Goal: Information Seeking & Learning: Learn about a topic

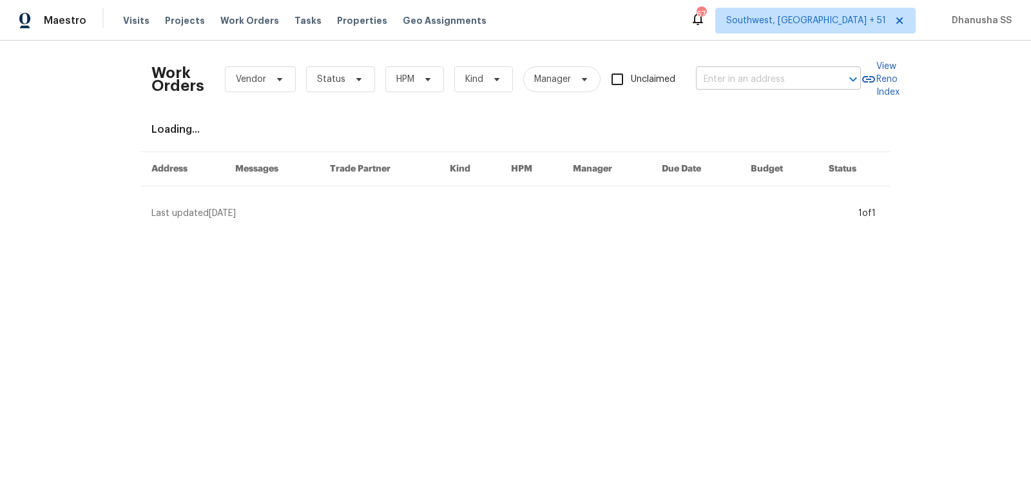
click at [786, 78] on input "text" at bounding box center [760, 80] width 129 height 20
paste input "2698 Moonlight Ln, Columbus, OH 43207"
type input "2698 Moonlight Ln, Columbus, OH 43207"
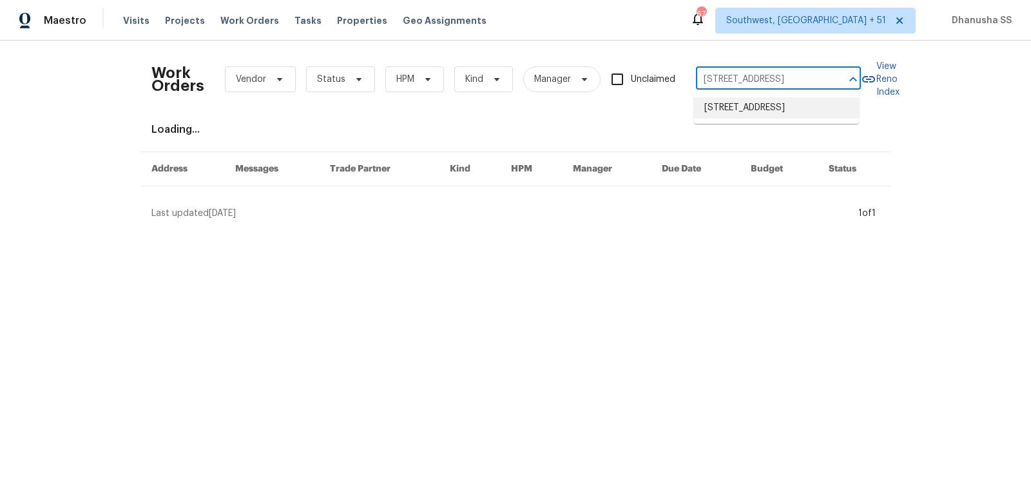
click at [764, 112] on li "2698 Moonlight Ln, Columbus, OH 43207" at bounding box center [776, 107] width 165 height 21
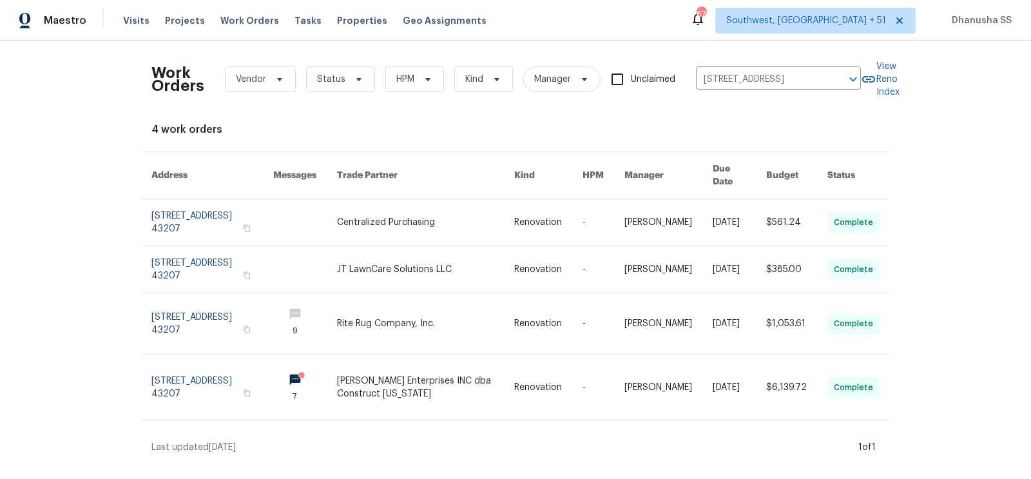
click at [530, 220] on link at bounding box center [548, 222] width 68 height 46
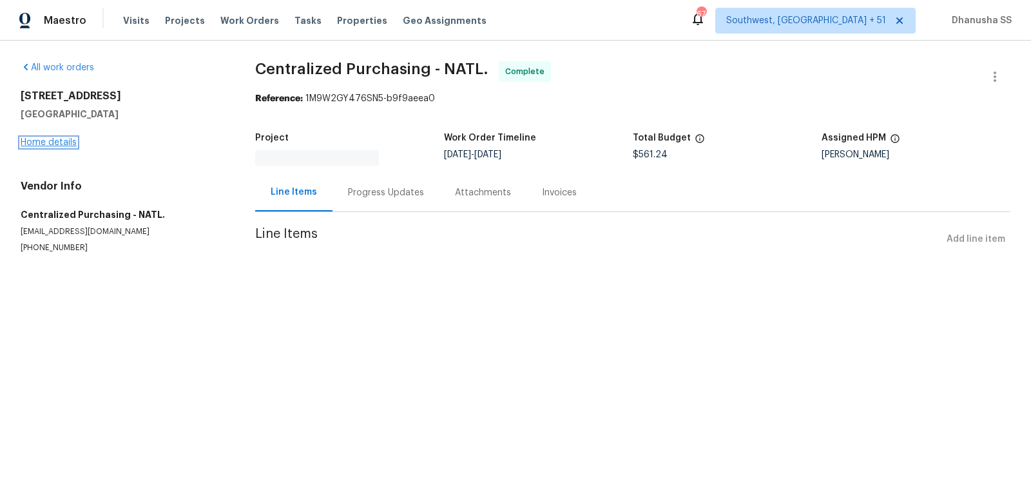
click at [46, 146] on link "Home details" at bounding box center [49, 142] width 56 height 9
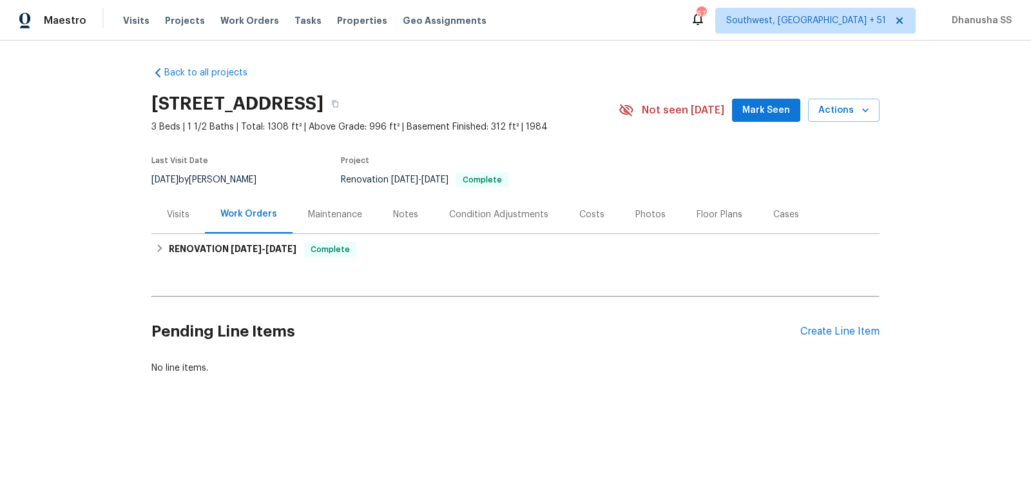
click at [177, 211] on div "Visits" at bounding box center [178, 214] width 23 height 13
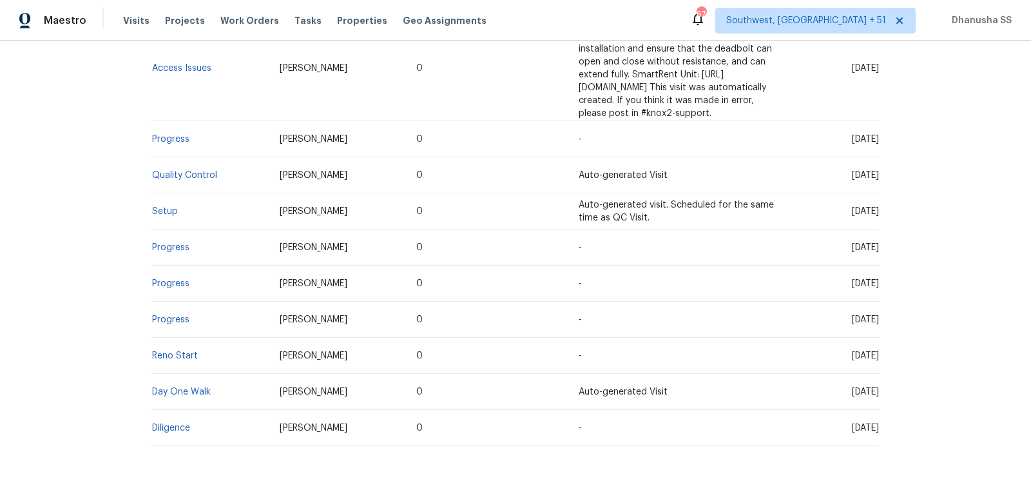
scroll to position [483, 0]
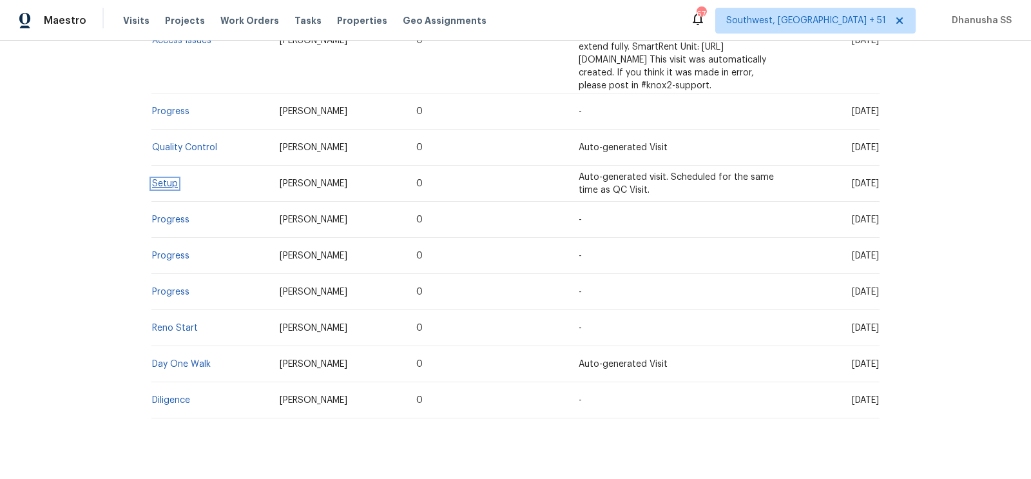
click at [160, 179] on link "Setup" at bounding box center [165, 183] width 26 height 9
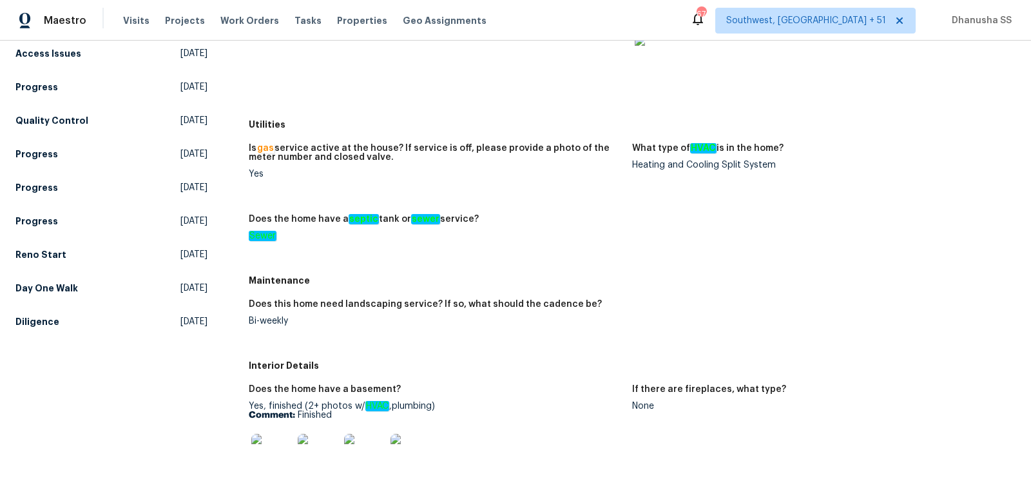
scroll to position [237, 0]
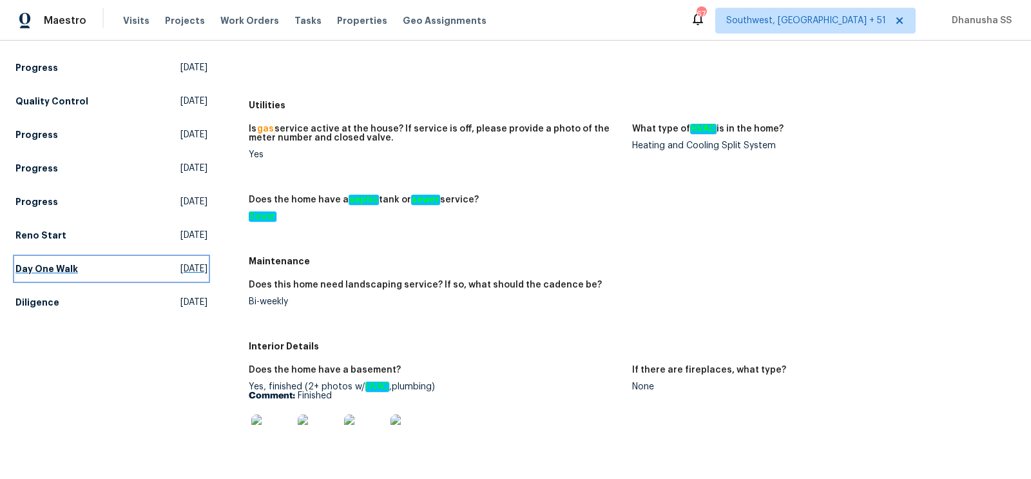
click at [180, 269] on span "Thu, Aug 14 2025" at bounding box center [193, 268] width 27 height 13
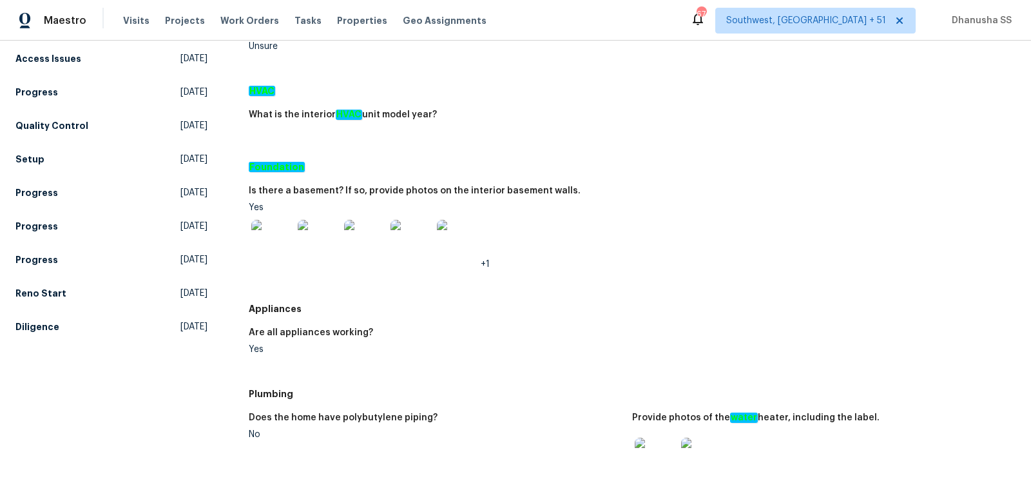
scroll to position [211, 0]
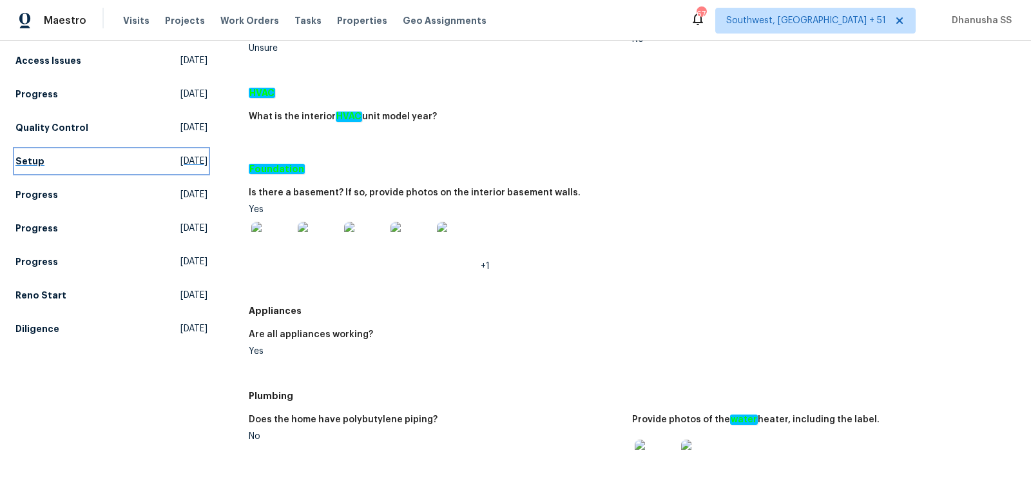
click at [179, 153] on link "Setup Mon, Aug 25 2025" at bounding box center [111, 161] width 192 height 23
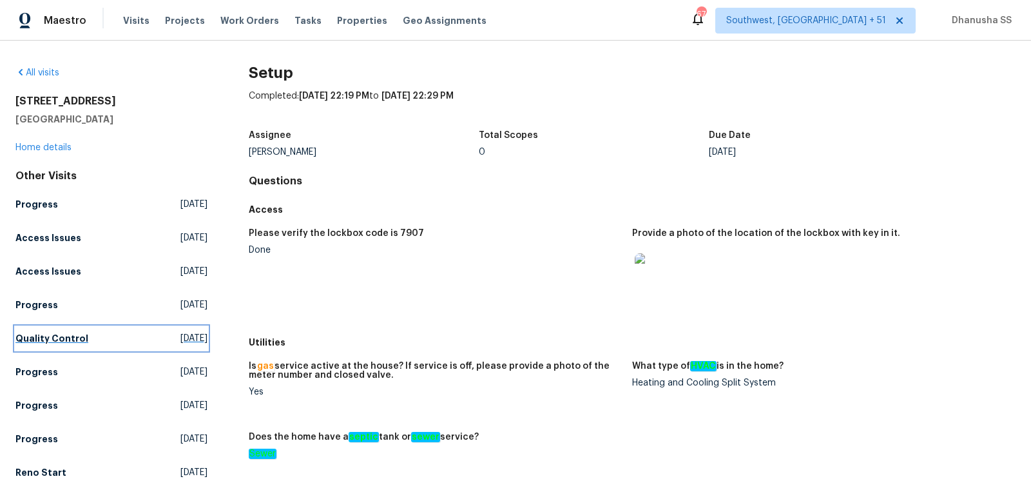
click at [45, 344] on link "Quality Control Tue, Aug 26 2025" at bounding box center [111, 338] width 192 height 23
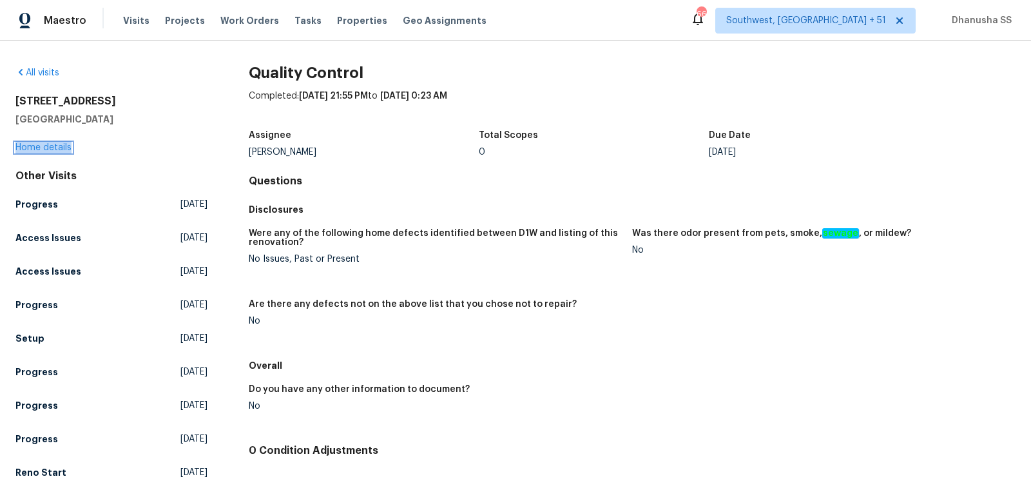
scroll to position [101, 0]
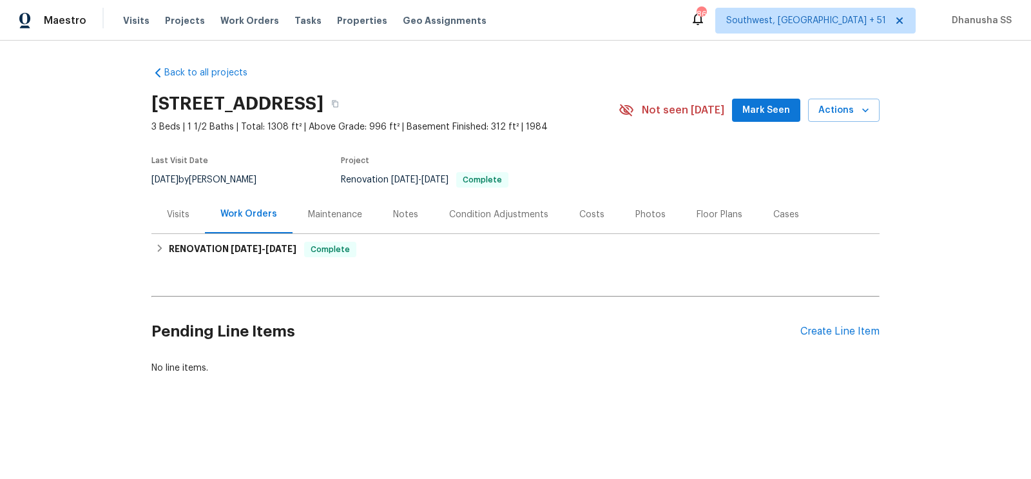
click at [389, 267] on div "Back to all projects 2698 Moonlight Ln, Columbus, OH 43207 3 Beds | 1 1/2 Baths…" at bounding box center [515, 220] width 728 height 329
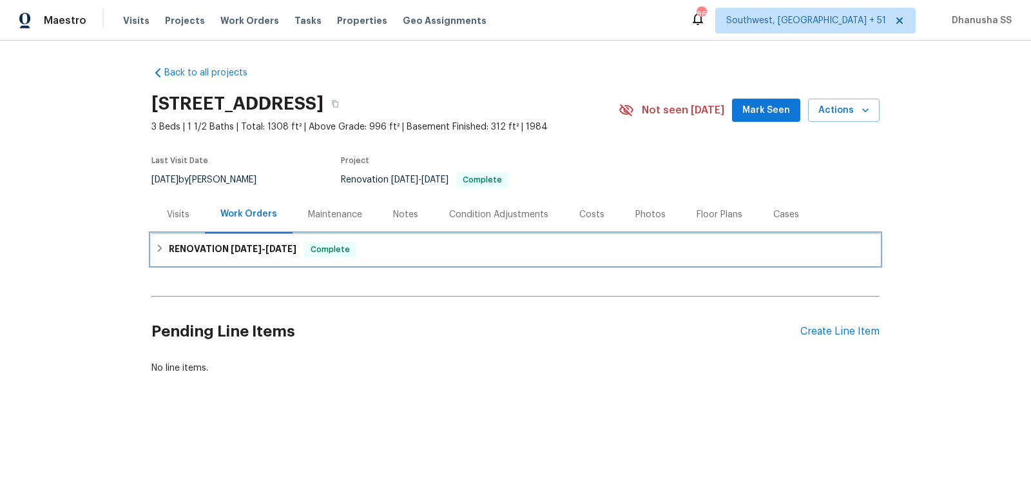
click at [390, 247] on div "RENOVATION 8/18/25 - 8/25/25 Complete" at bounding box center [515, 249] width 721 height 15
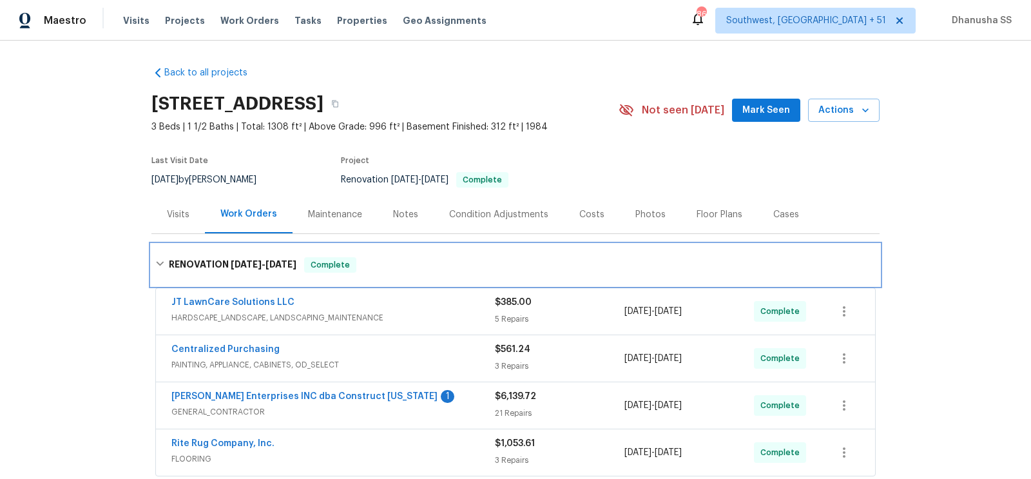
scroll to position [195, 0]
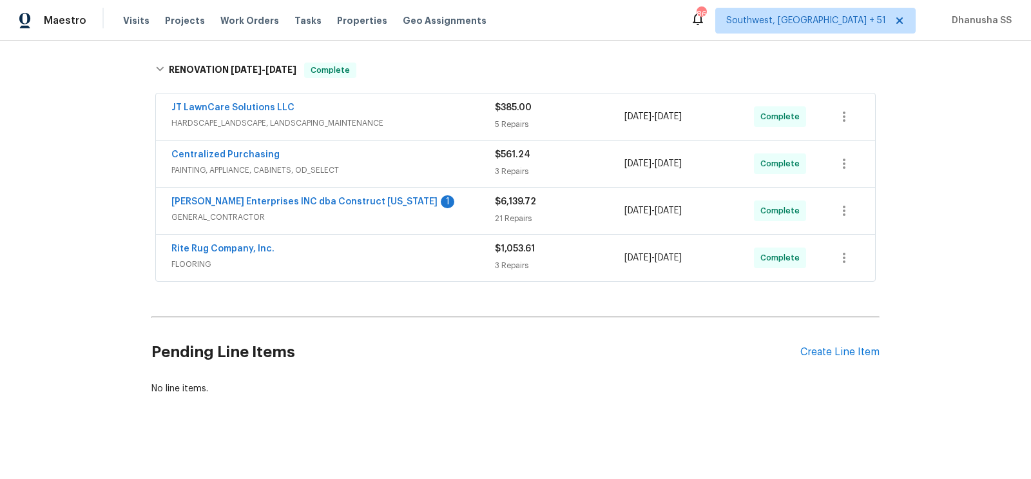
click at [454, 273] on div "Rite Rug Company, Inc. FLOORING $1,053.61 3 Repairs 8/18/2025 - 8/25/2025 Compl…" at bounding box center [515, 258] width 719 height 46
click at [460, 250] on div "Rite Rug Company, Inc." at bounding box center [333, 249] width 324 height 15
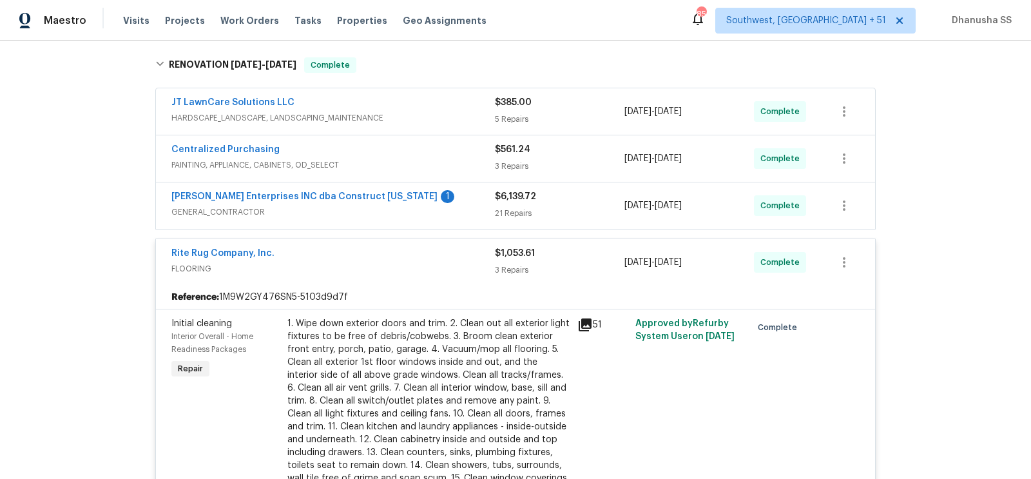
scroll to position [188, 0]
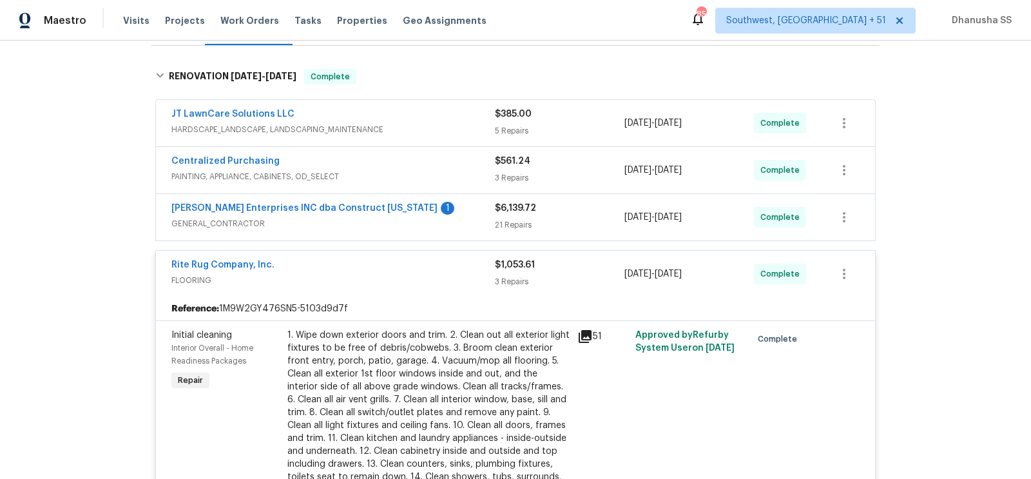
click at [429, 171] on span "PAINTING, APPLIANCE, CABINETS, OD_SELECT" at bounding box center [333, 176] width 324 height 13
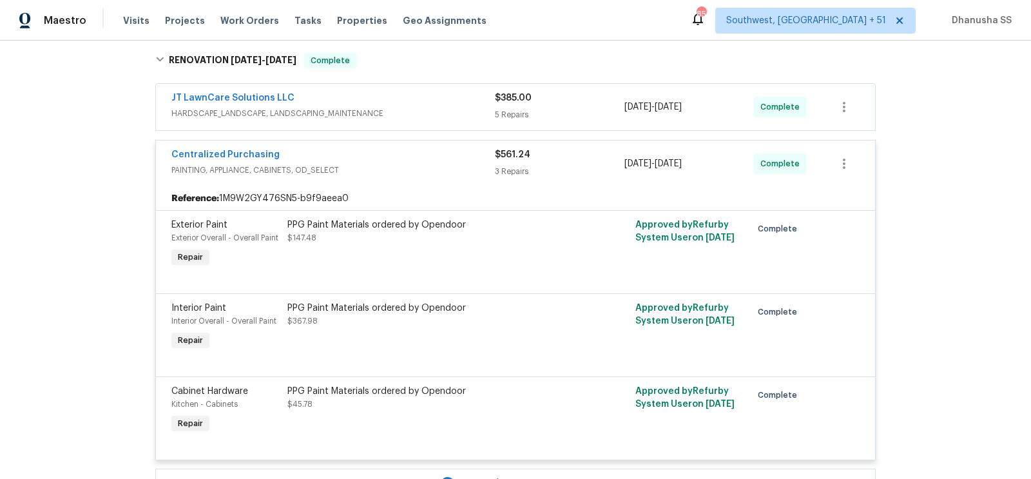
scroll to position [206, 0]
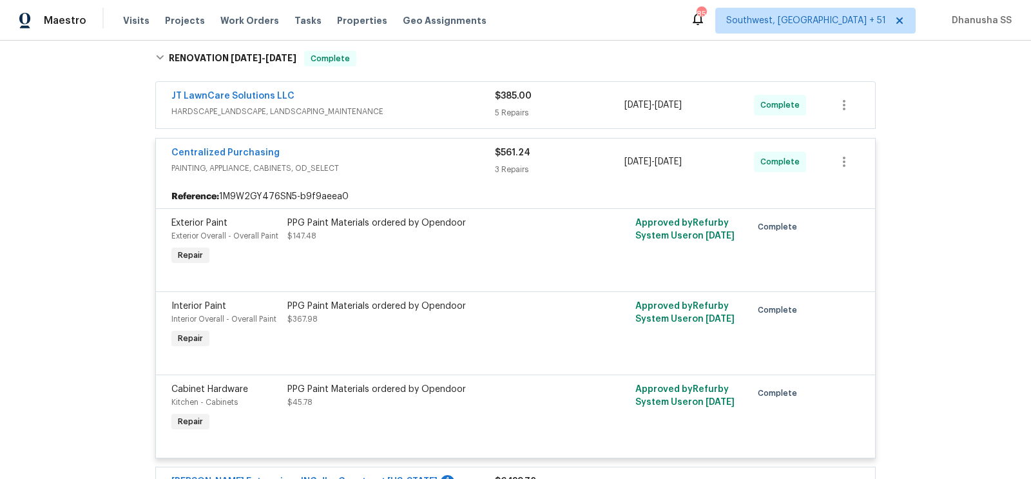
click at [450, 162] on span "PAINTING, APPLIANCE, CABINETS, OD_SELECT" at bounding box center [333, 168] width 324 height 13
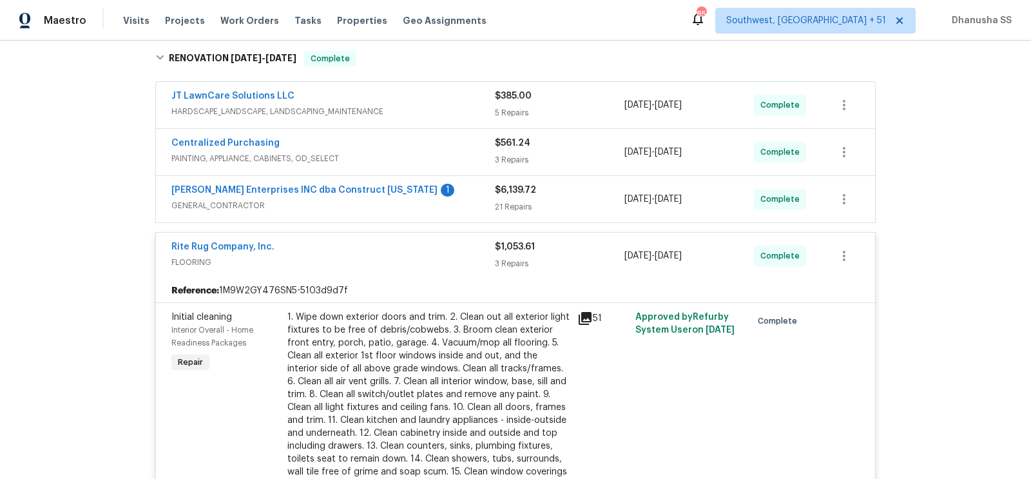
click at [449, 113] on span "HARDSCAPE_LANDSCAPE, LANDSCAPING_MAINTENANCE" at bounding box center [333, 111] width 324 height 13
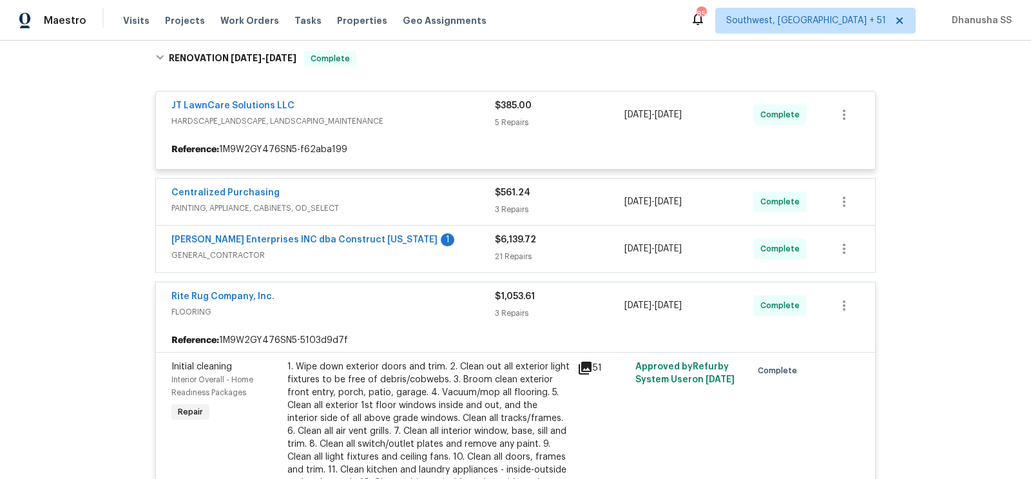
scroll to position [186, 0]
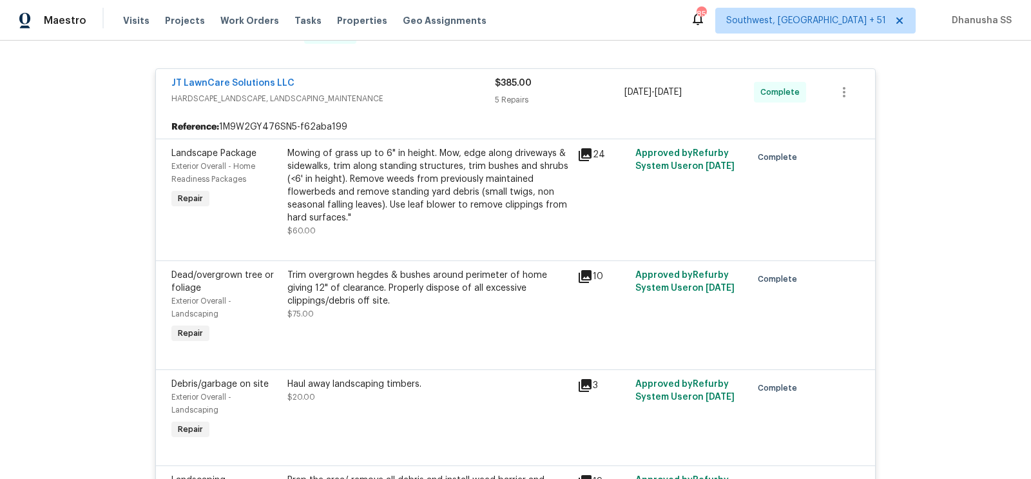
click at [434, 95] on span "HARDSCAPE_LANDSCAPE, LANDSCAPING_MAINTENANCE" at bounding box center [333, 98] width 324 height 13
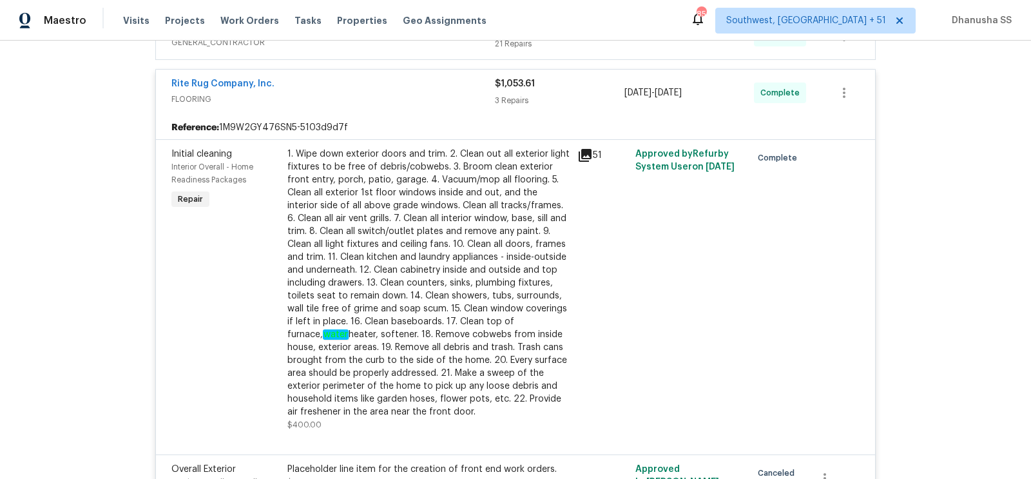
scroll to position [313, 0]
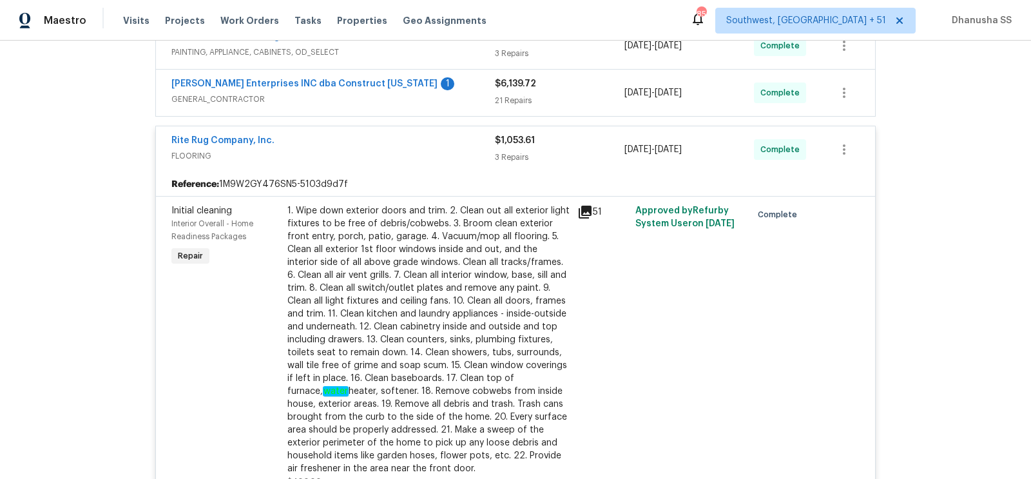
click at [454, 93] on span "GENERAL_CONTRACTOR" at bounding box center [333, 99] width 324 height 13
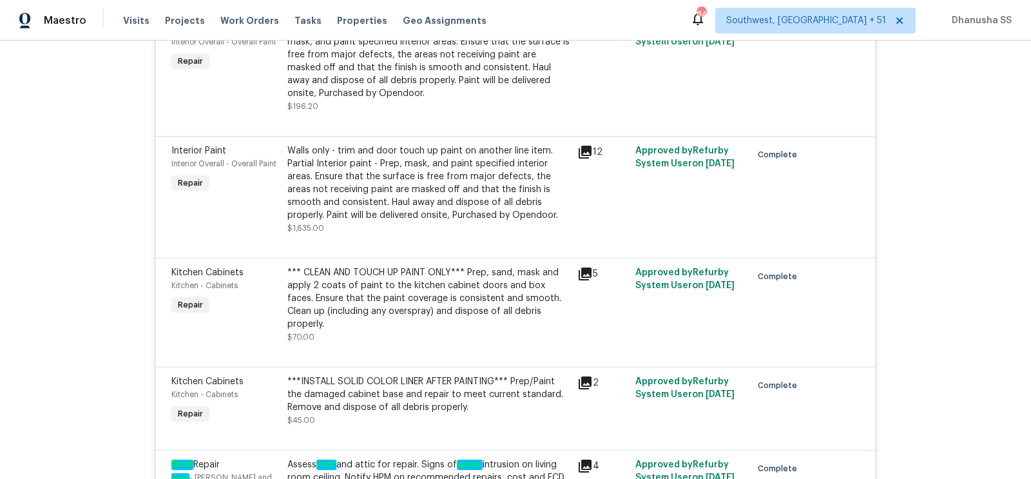
scroll to position [2374, 0]
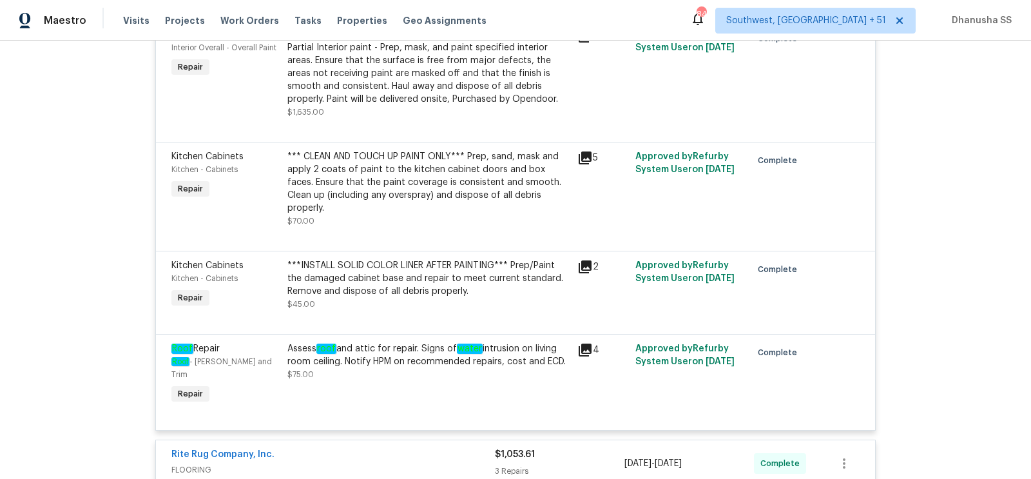
click at [412, 347] on div "Assess roof and attic for repair. Signs of water intrusion on living room ceili…" at bounding box center [428, 361] width 282 height 39
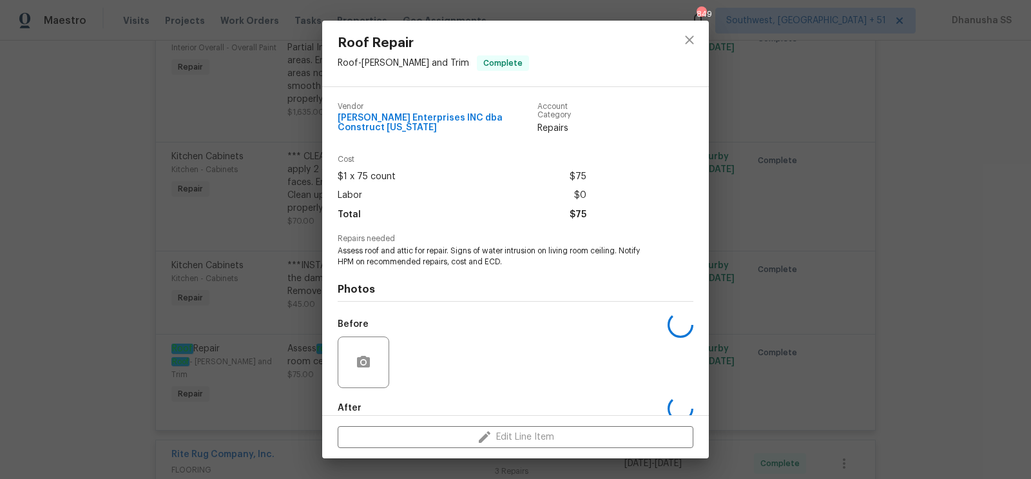
scroll to position [61, 0]
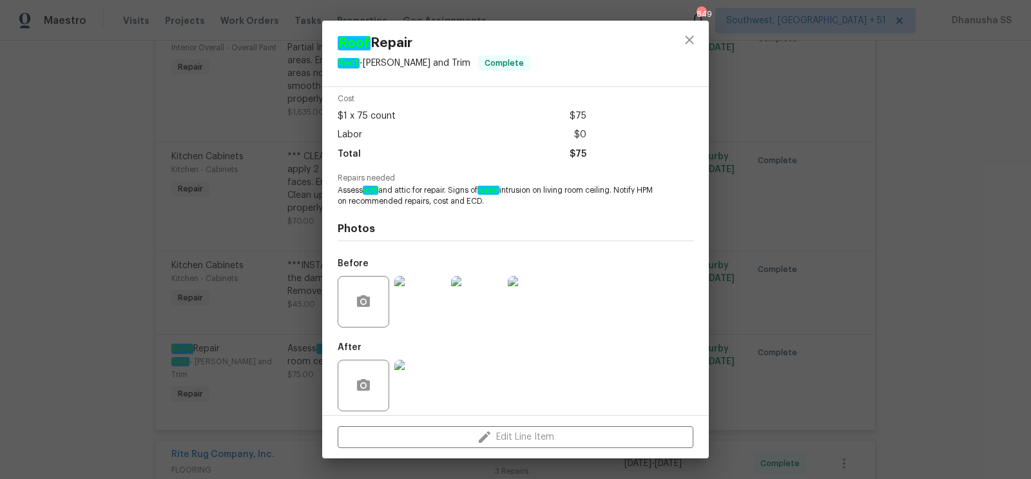
click at [438, 300] on img at bounding box center [420, 302] width 52 height 52
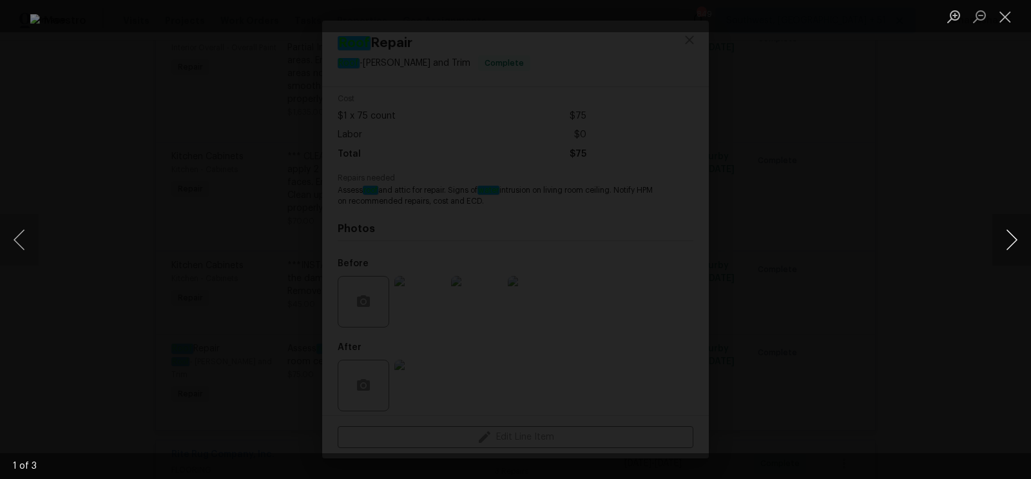
click at [1012, 240] on button "Next image" at bounding box center [1011, 240] width 39 height 52
click at [987, 174] on div "Lightbox" at bounding box center [515, 239] width 1031 height 479
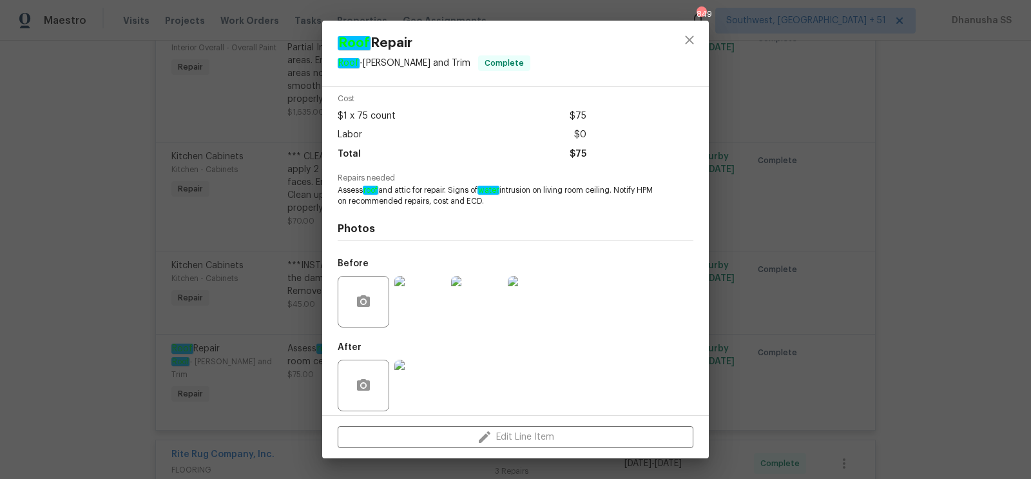
click at [674, 35] on div at bounding box center [689, 54] width 39 height 66
click at [701, 37] on button "close" at bounding box center [689, 39] width 31 height 31
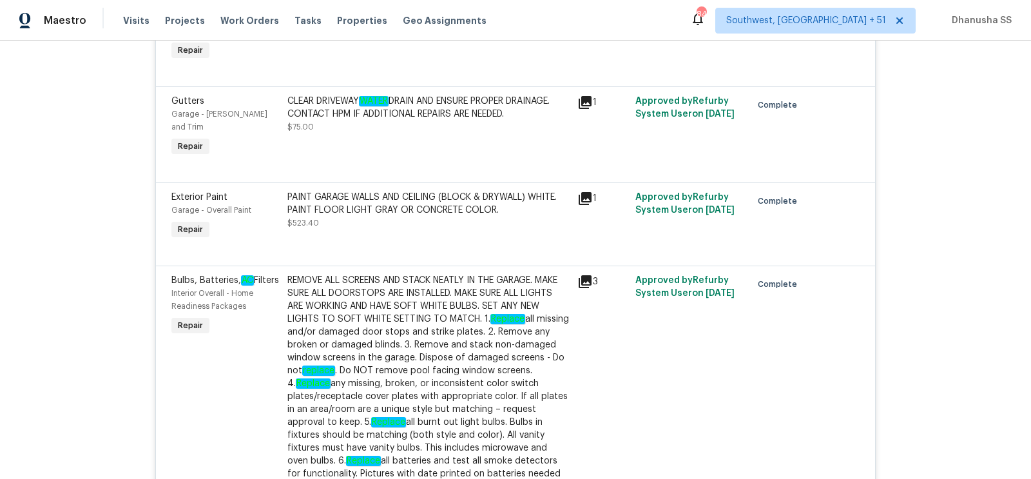
scroll to position [1187, 0]
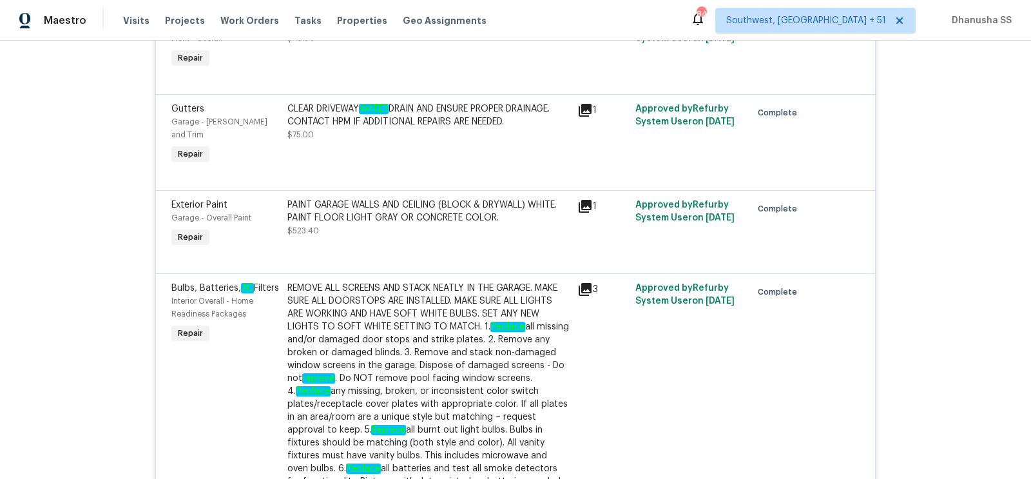
click at [419, 94] on div "Gutters Garage - Eaves and Trim Repair CLEAR DRIVEWAY WATER DRAIN AND ENSURE PR…" at bounding box center [515, 142] width 719 height 96
click at [427, 102] on div "CLEAR DRIVEWAY WATER DRAIN AND ENSURE PROPER DRAINAGE. CONTACT HPM IF ADDITIONA…" at bounding box center [428, 115] width 282 height 26
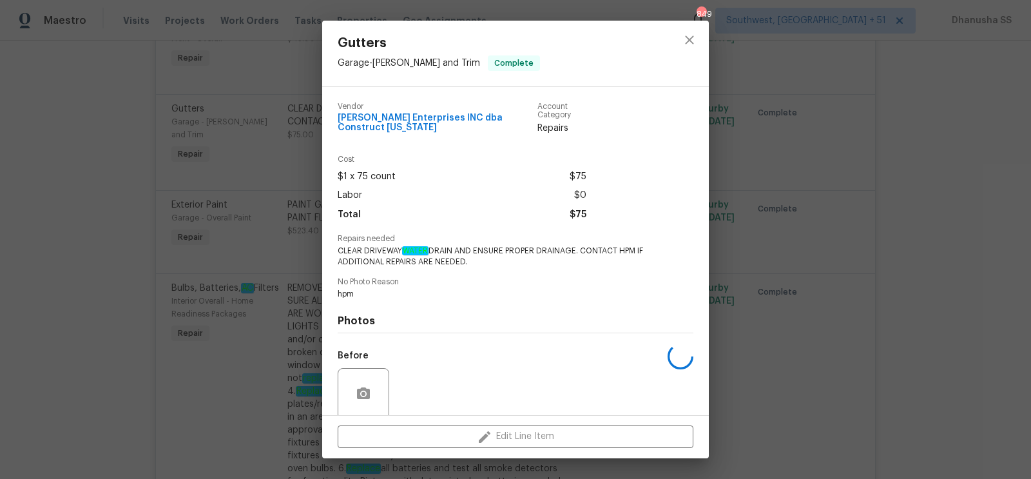
scroll to position [93, 0]
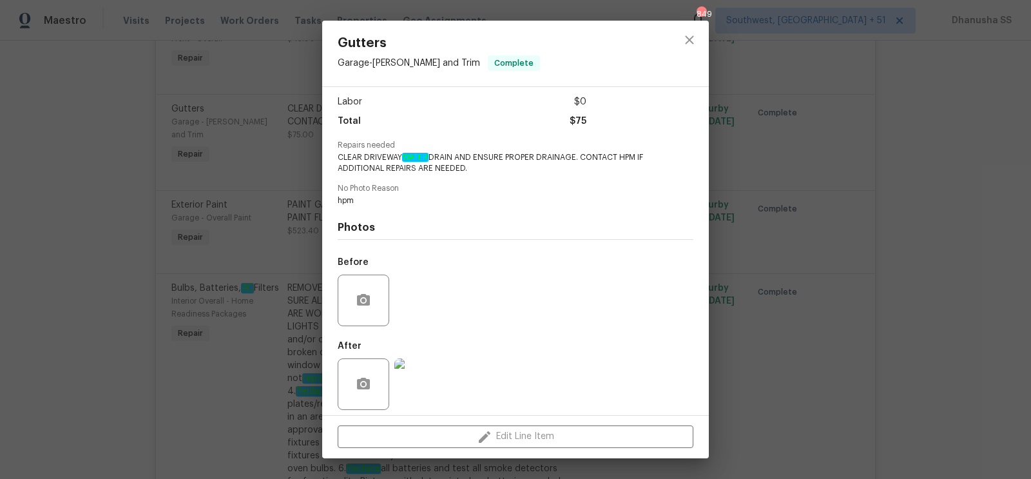
drag, startPoint x: 360, startPoint y: 148, endPoint x: 503, endPoint y: 154, distance: 143.2
click at [503, 154] on span "CLEAR DRIVEWAY WATER DRAIN AND ENSURE PROPER DRAINAGE. CONTACT HPM IF ADDITIONA…" at bounding box center [498, 163] width 320 height 22
click at [693, 45] on icon "close" at bounding box center [689, 39] width 15 height 15
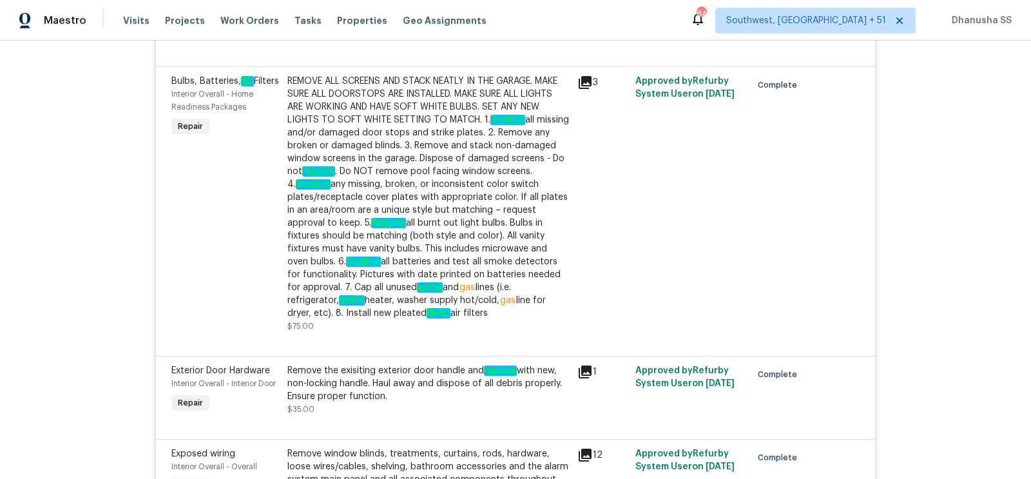
scroll to position [2435, 0]
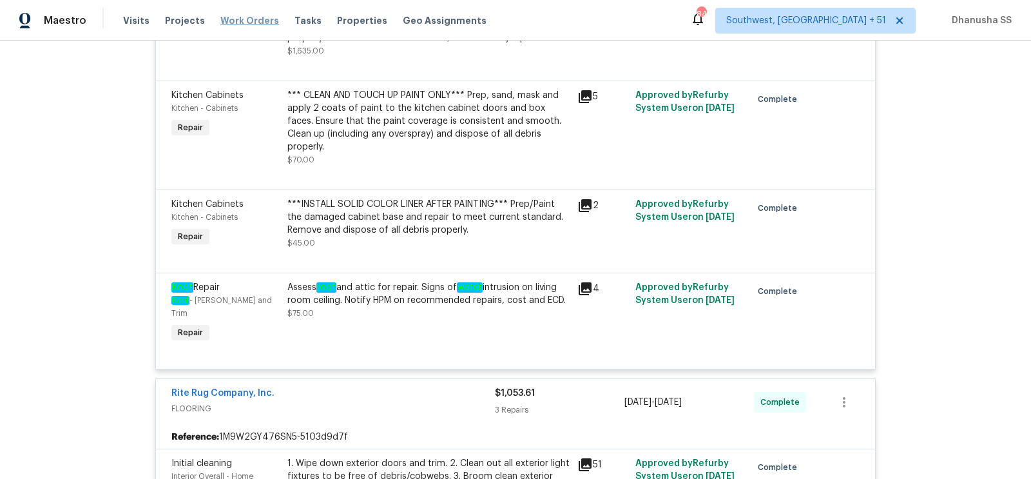
click at [237, 17] on span "Work Orders" at bounding box center [249, 20] width 59 height 13
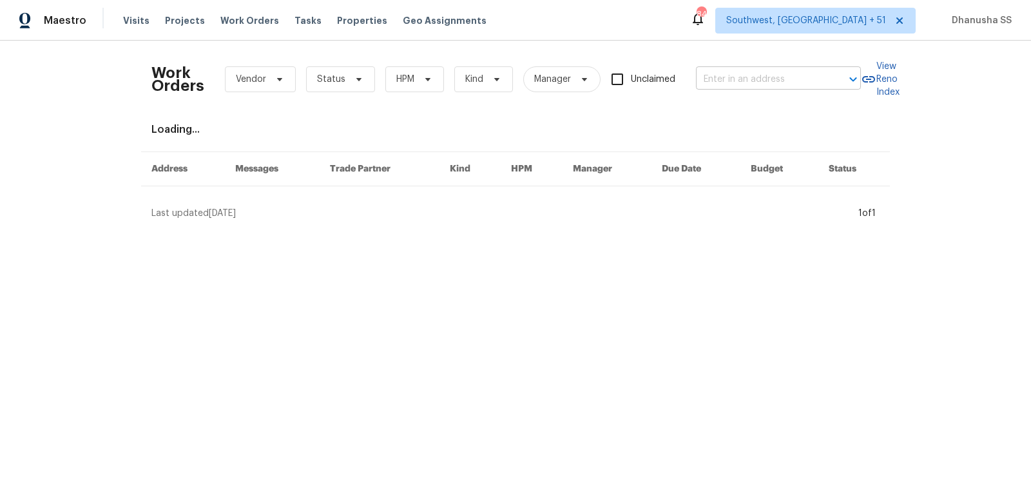
click at [782, 88] on input "text" at bounding box center [760, 80] width 129 height 20
paste input "[STREET_ADDRESS][PERSON_NAME]"
type input "[STREET_ADDRESS][PERSON_NAME]"
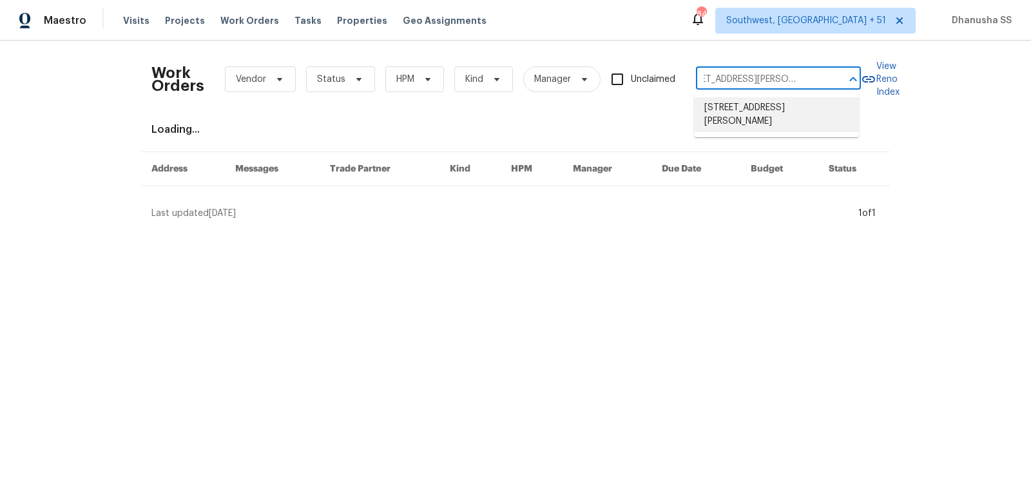
click at [751, 105] on li "[STREET_ADDRESS][PERSON_NAME]" at bounding box center [776, 114] width 165 height 35
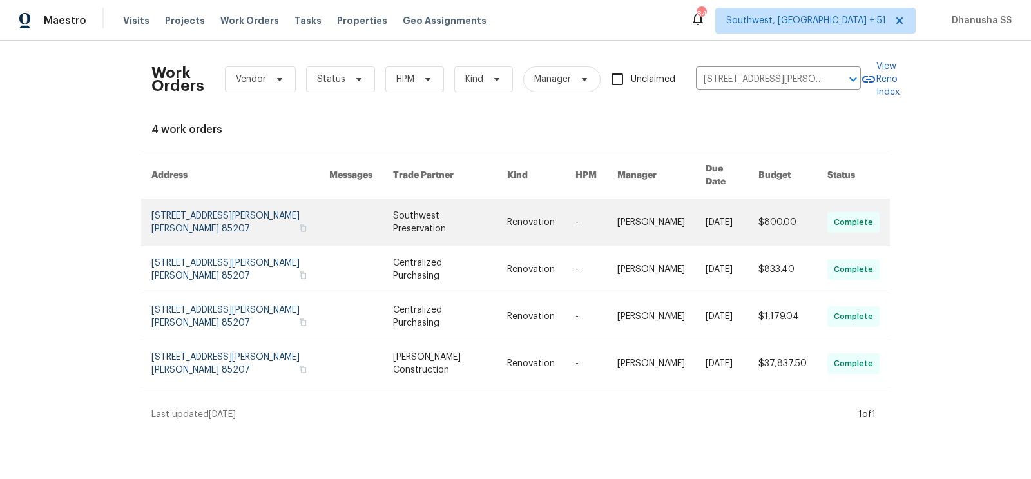
click at [491, 199] on link at bounding box center [449, 222] width 113 height 46
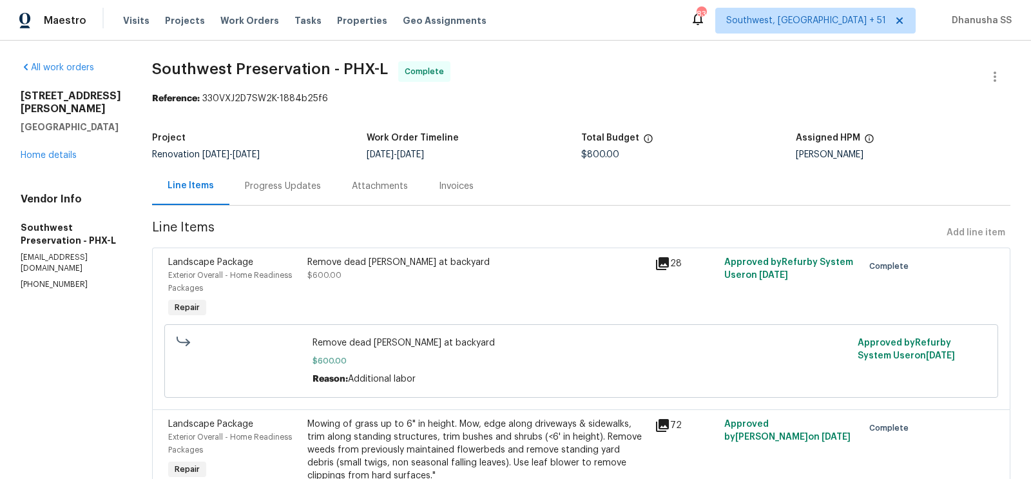
scroll to position [1, 0]
click at [43, 150] on div "All work orders 7616 E Mawson Rd Mesa, AZ 85207 Home details Vendor Info Southw…" at bounding box center [71, 174] width 101 height 229
click at [43, 150] on link "Home details" at bounding box center [49, 154] width 56 height 9
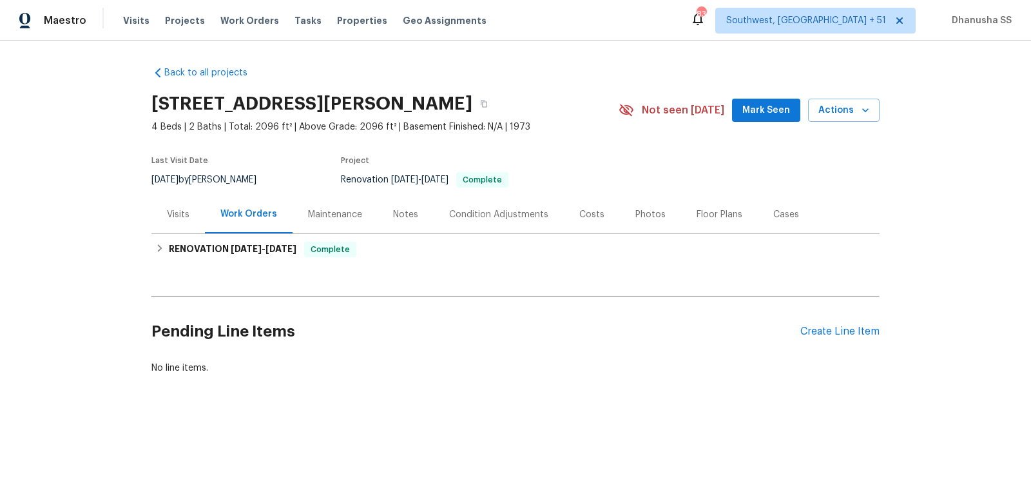
click at [169, 218] on div "Visits" at bounding box center [178, 214] width 23 height 13
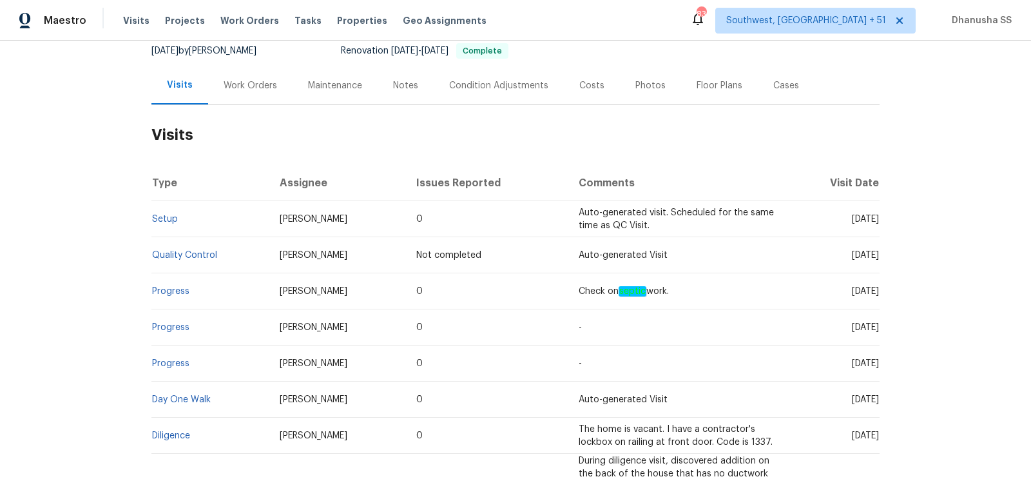
scroll to position [139, 0]
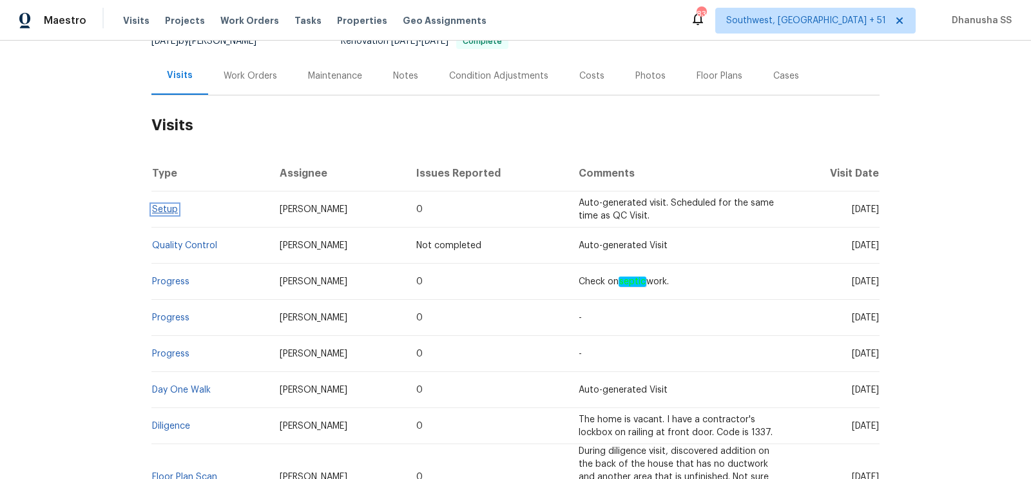
click at [169, 212] on link "Setup" at bounding box center [165, 209] width 26 height 9
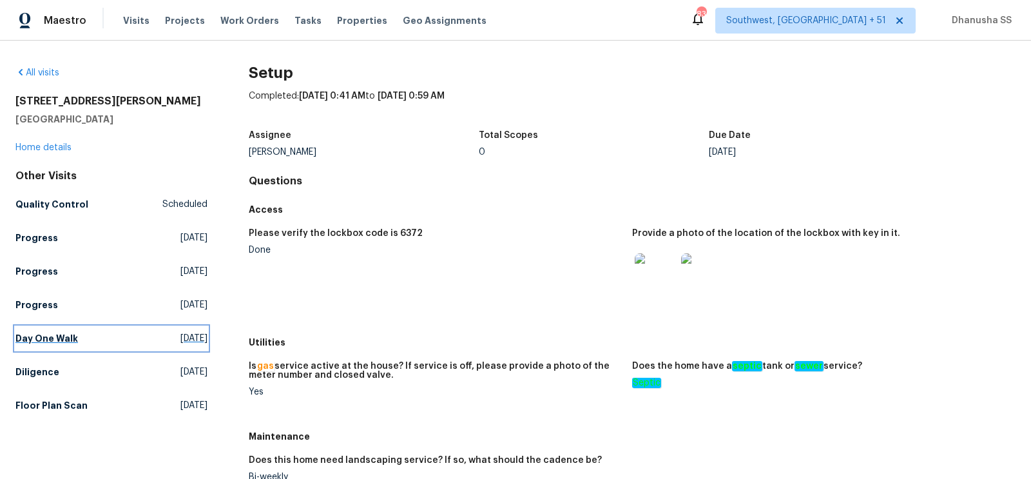
click at [180, 338] on span "Tue, Aug 12 2025" at bounding box center [193, 338] width 27 height 13
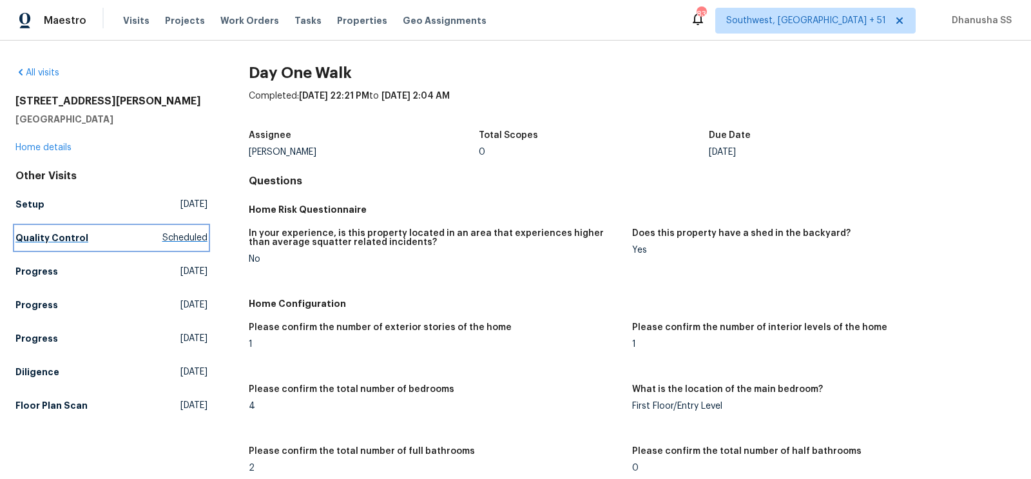
click at [176, 248] on link "Quality Control Scheduled" at bounding box center [111, 237] width 192 height 23
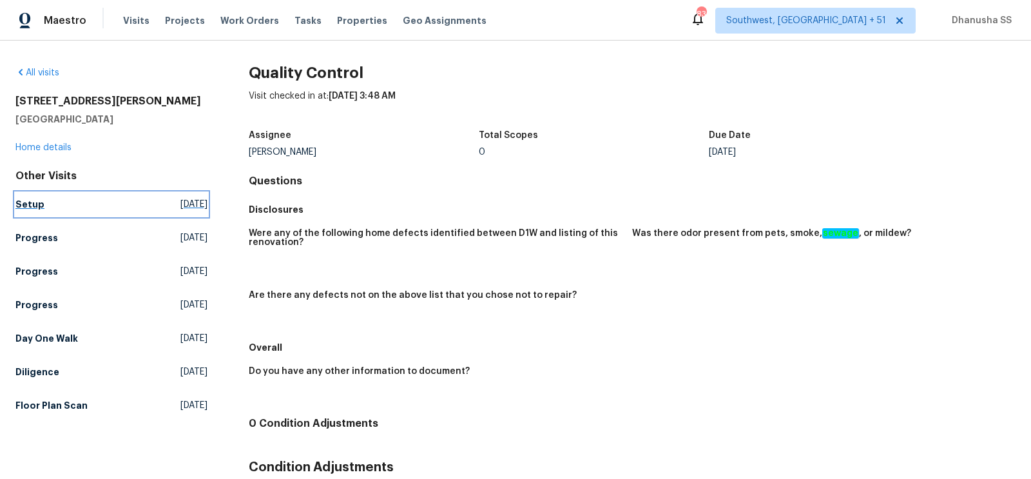
click at [157, 211] on link "Setup Fri, Aug 29 2025" at bounding box center [111, 204] width 192 height 23
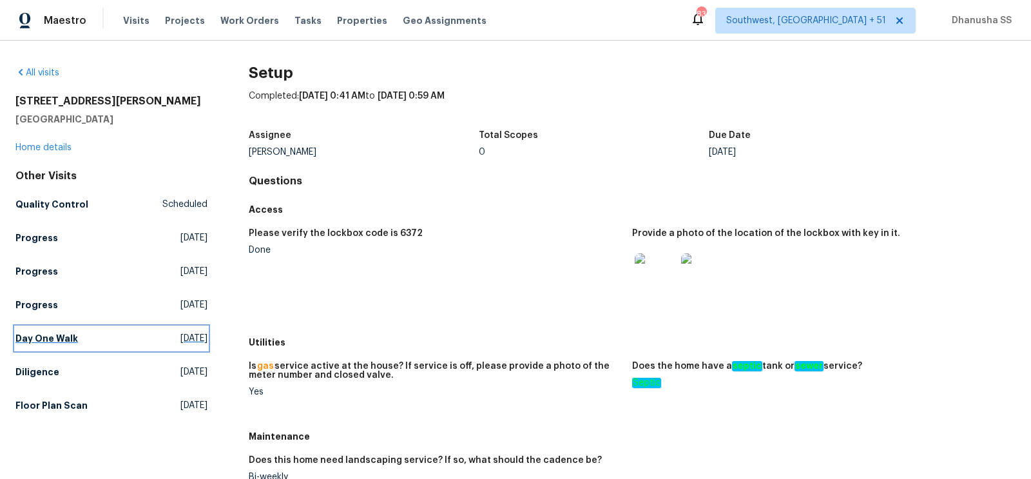
click at [180, 339] on span "Tue, Aug 12 2025" at bounding box center [193, 338] width 27 height 13
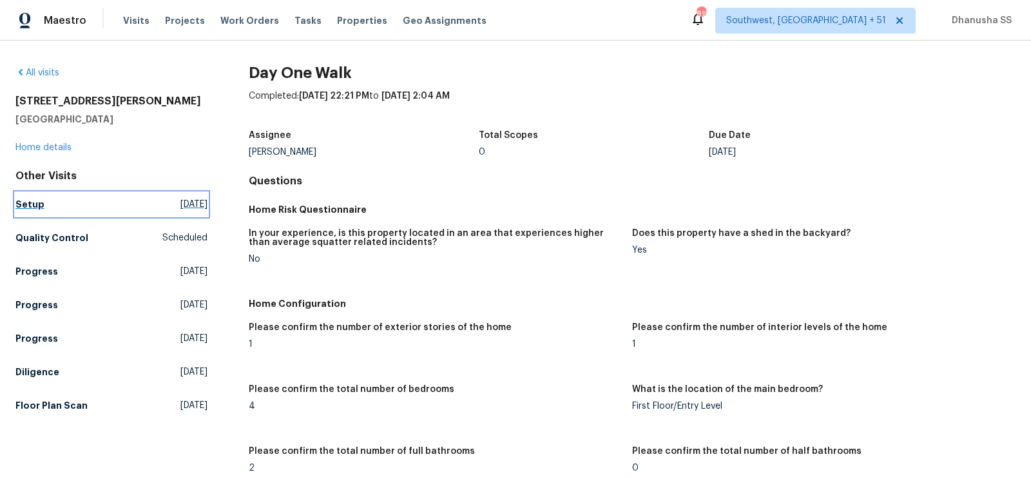
click at [81, 213] on link "Setup Fri, Aug 29 2025" at bounding box center [111, 204] width 192 height 23
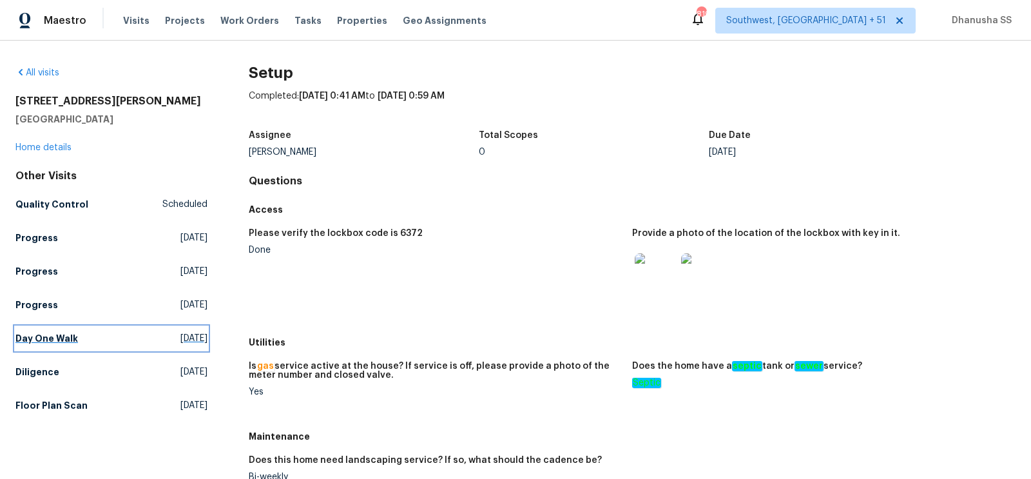
click at [74, 332] on h5 "Day One Walk" at bounding box center [46, 338] width 63 height 13
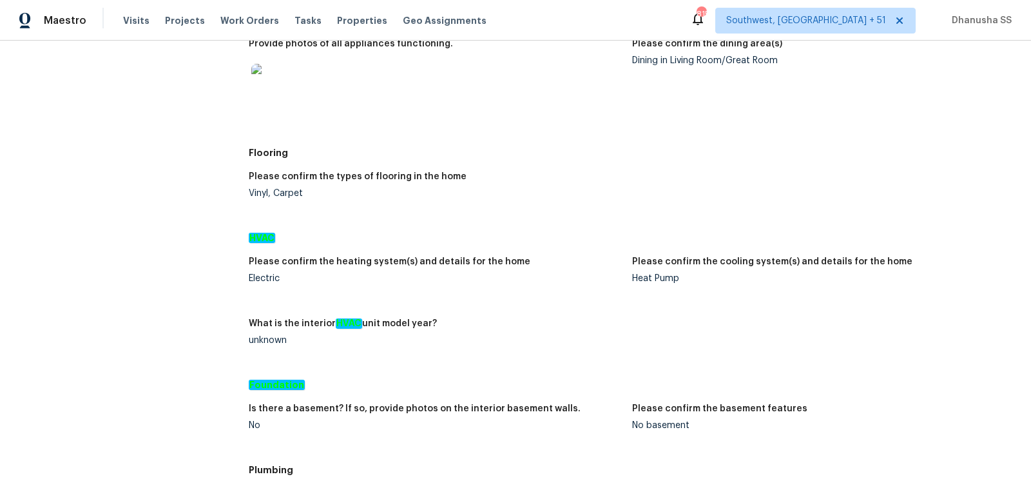
scroll to position [864, 0]
drag, startPoint x: 708, startPoint y: 276, endPoint x: 632, endPoint y: 286, distance: 76.7
click at [632, 286] on figure "Please confirm the cooling system(s) and details for the home Heat Pump" at bounding box center [823, 279] width 383 height 46
drag, startPoint x: 516, startPoint y: 258, endPoint x: 334, endPoint y: 257, distance: 181.7
click at [334, 257] on div "Please confirm the heating system(s) and details for the home" at bounding box center [435, 264] width 373 height 17
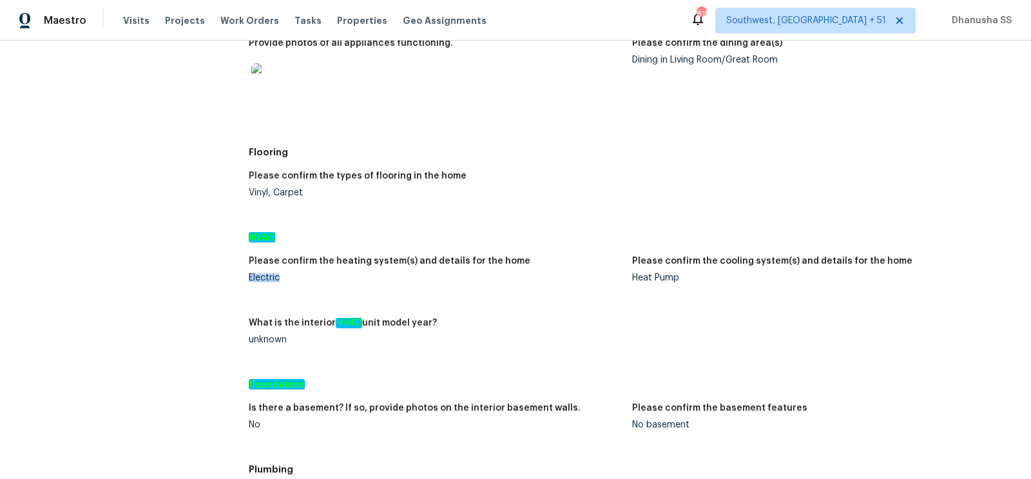
drag, startPoint x: 298, startPoint y: 274, endPoint x: 249, endPoint y: 274, distance: 49.0
click at [249, 274] on div "Electric" at bounding box center [435, 277] width 373 height 9
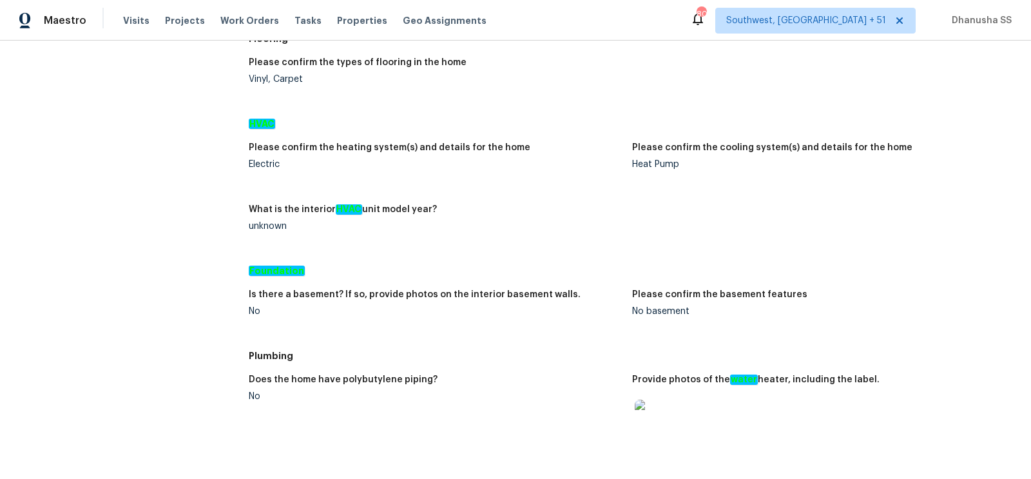
scroll to position [1206, 0]
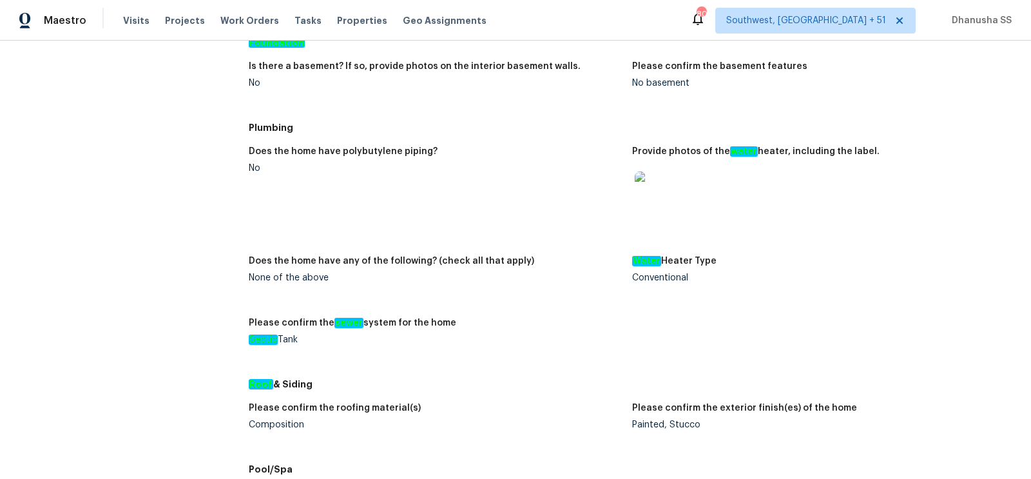
click at [643, 207] on img at bounding box center [655, 191] width 41 height 41
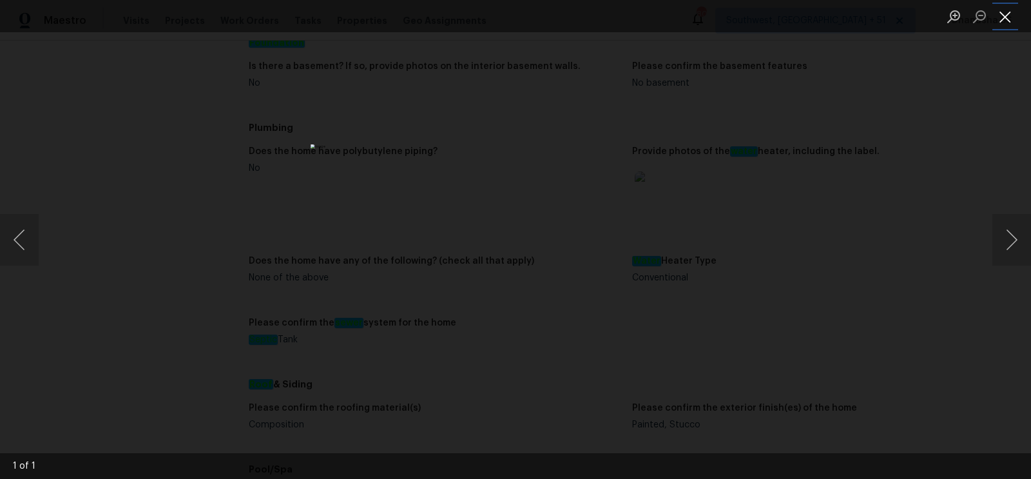
click at [1003, 27] on button "Close lightbox" at bounding box center [1005, 16] width 26 height 23
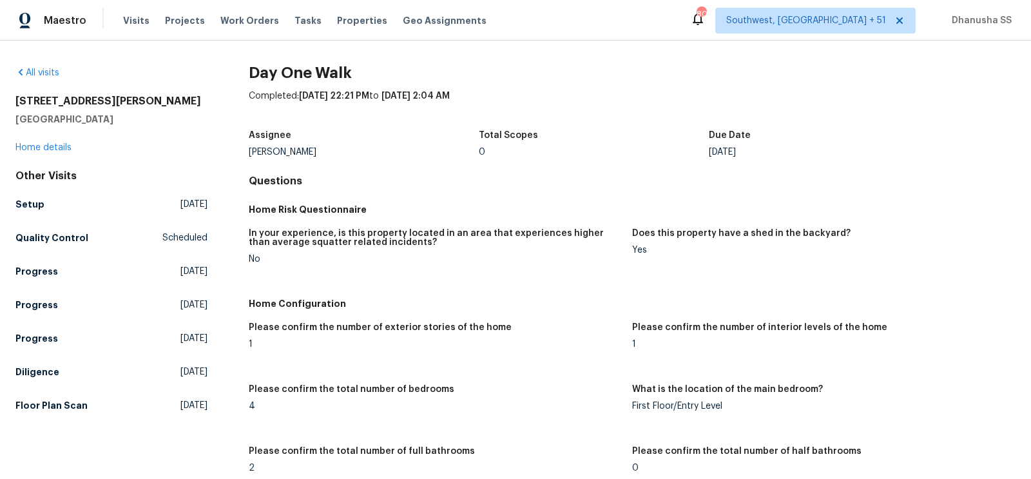
scroll to position [797, 0]
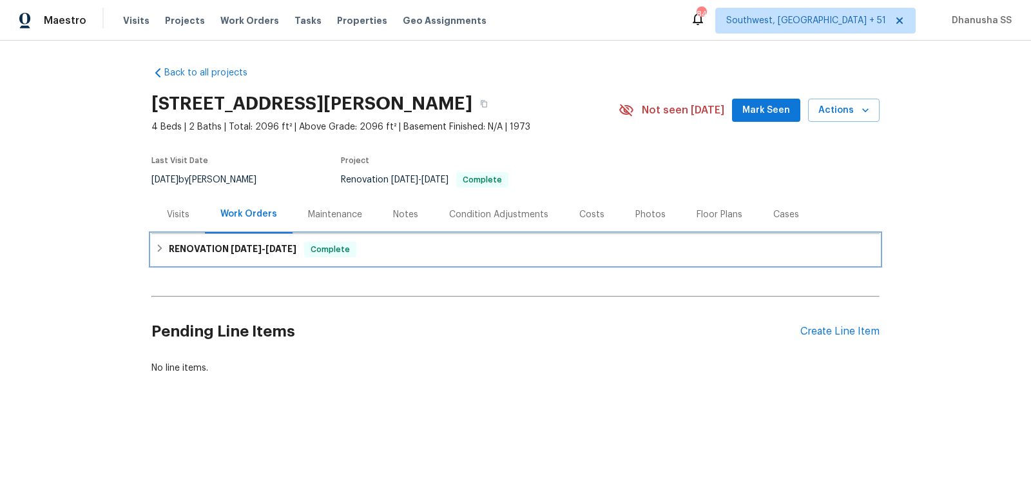
click at [362, 253] on div "RENOVATION [DATE] - [DATE] Complete" at bounding box center [515, 249] width 721 height 15
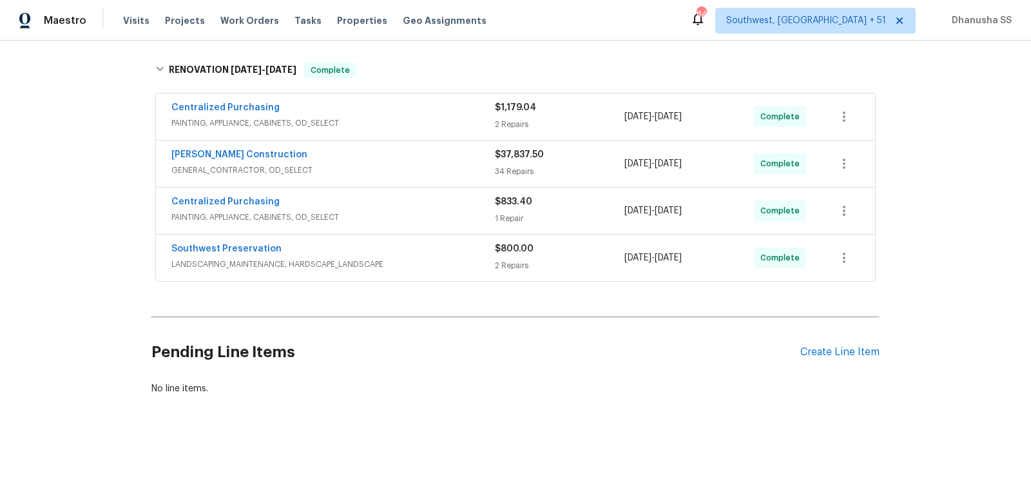
click at [432, 263] on span "LANDSCAPING_MAINTENANCE, HARDSCAPE_LANDSCAPE" at bounding box center [333, 264] width 324 height 13
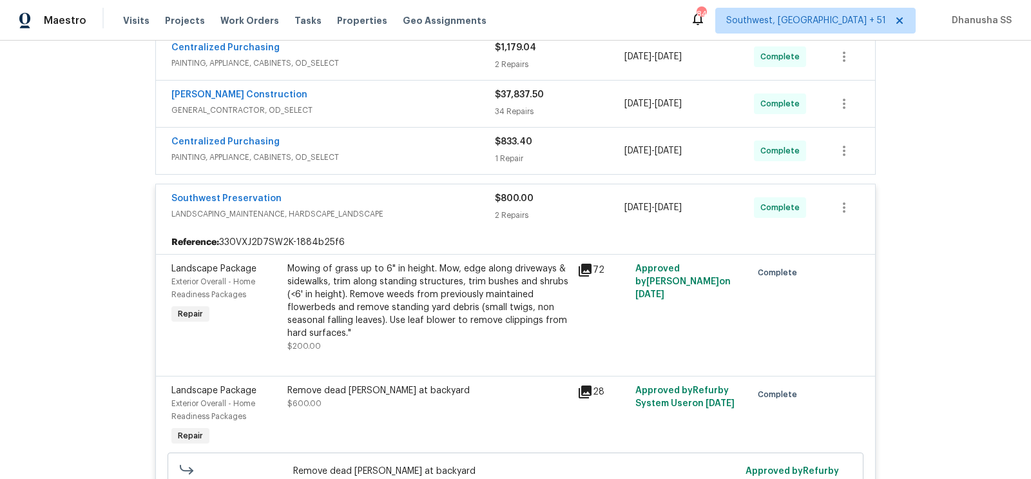
scroll to position [251, 0]
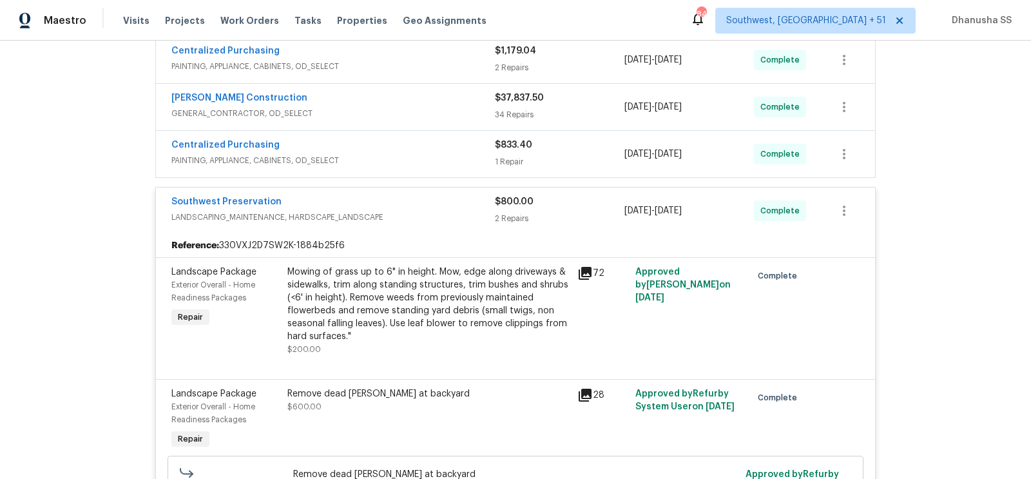
click at [446, 154] on span "PAINTING, APPLIANCE, CABINETS, OD_SELECT" at bounding box center [333, 160] width 324 height 13
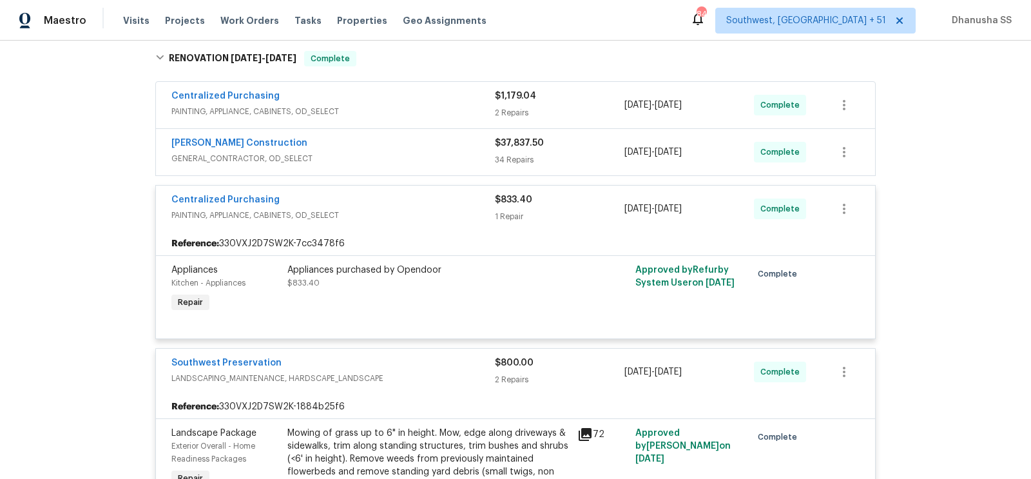
scroll to position [204, 0]
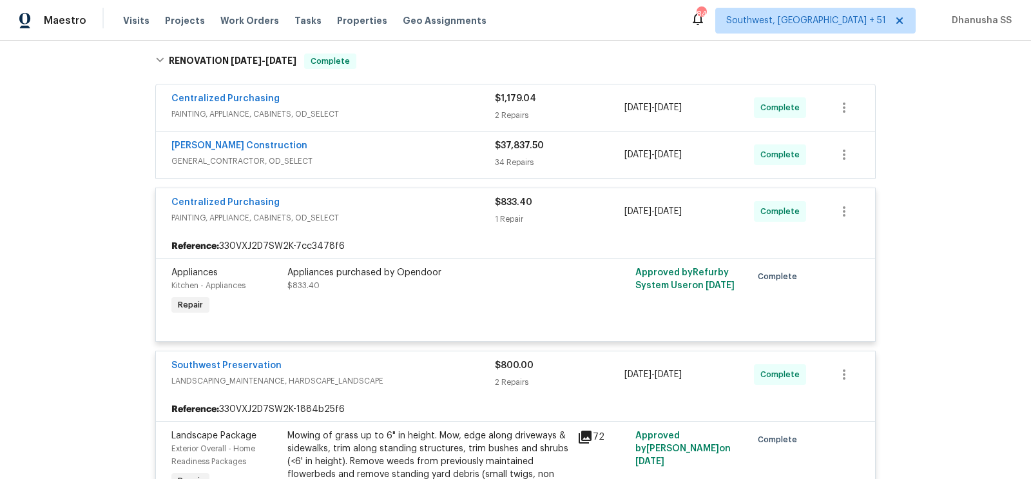
click at [452, 119] on span "PAINTING, APPLIANCE, CABINETS, OD_SELECT" at bounding box center [333, 114] width 324 height 13
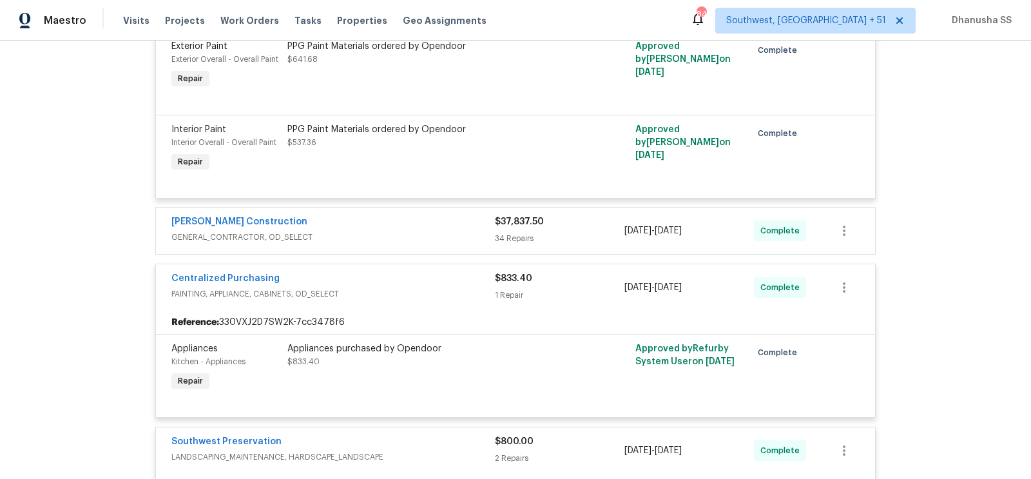
scroll to position [348, 0]
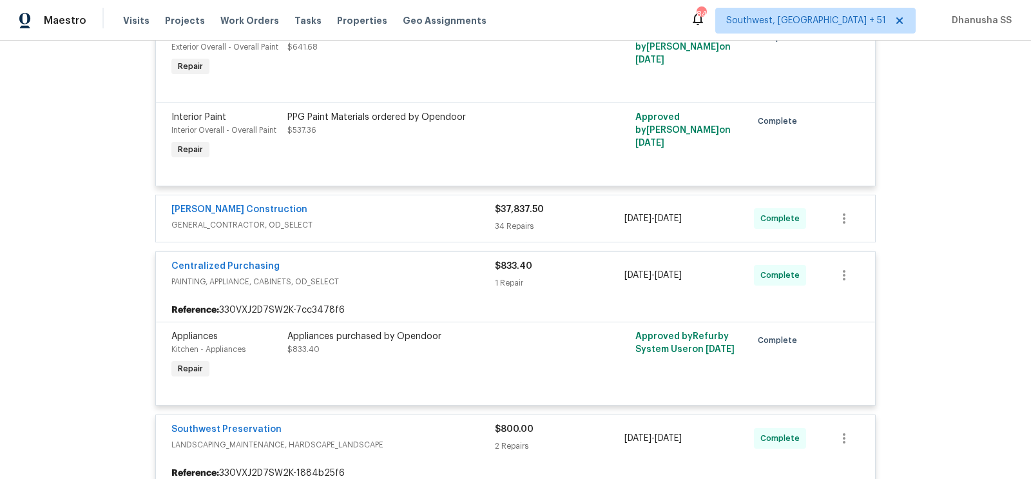
click at [434, 235] on div "[PERSON_NAME] Construction GENERAL_CONTRACTOR, OD_SELECT $37,837.50 34 Repairs …" at bounding box center [515, 218] width 719 height 46
click at [436, 209] on div "[PERSON_NAME] Construction" at bounding box center [333, 210] width 324 height 15
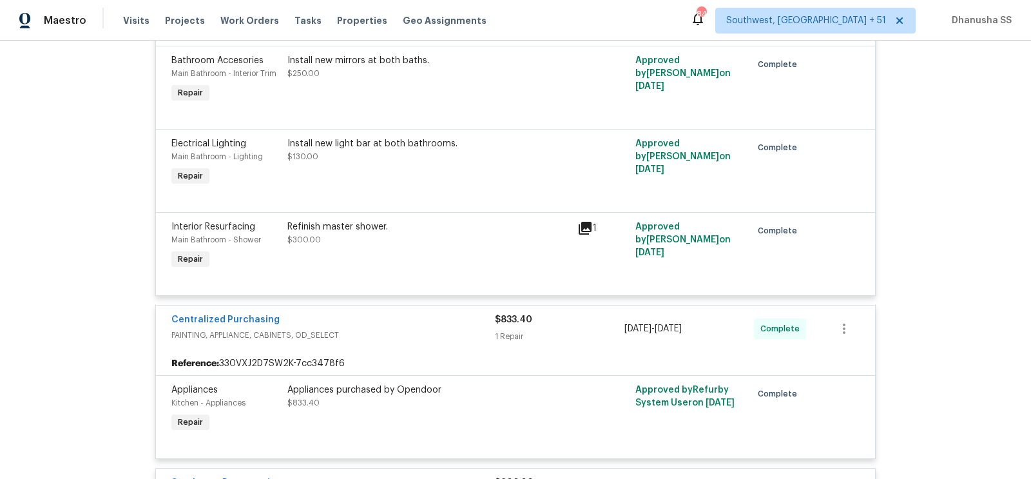
scroll to position [4462, 0]
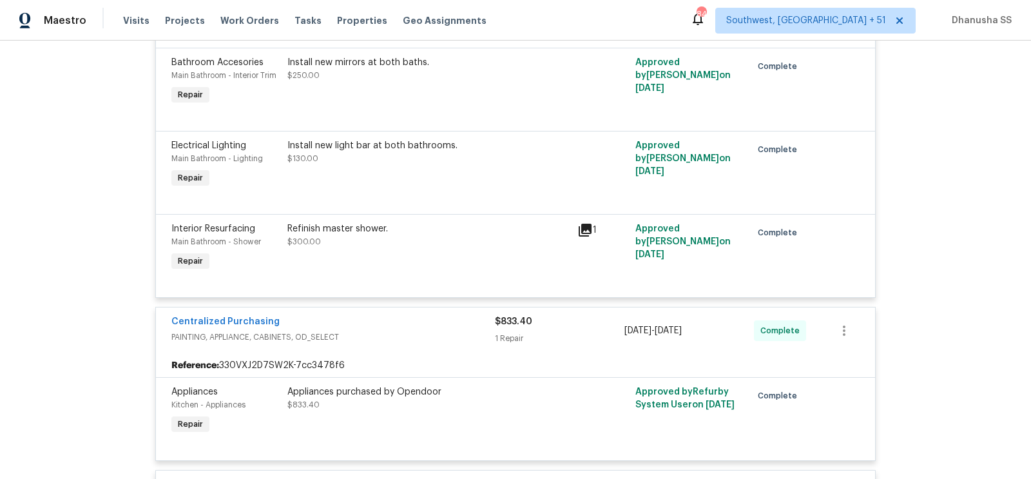
click at [436, 209] on div "Electrical Lighting Main Bathroom - Lighting Repair Install new light bar at bo…" at bounding box center [515, 172] width 719 height 83
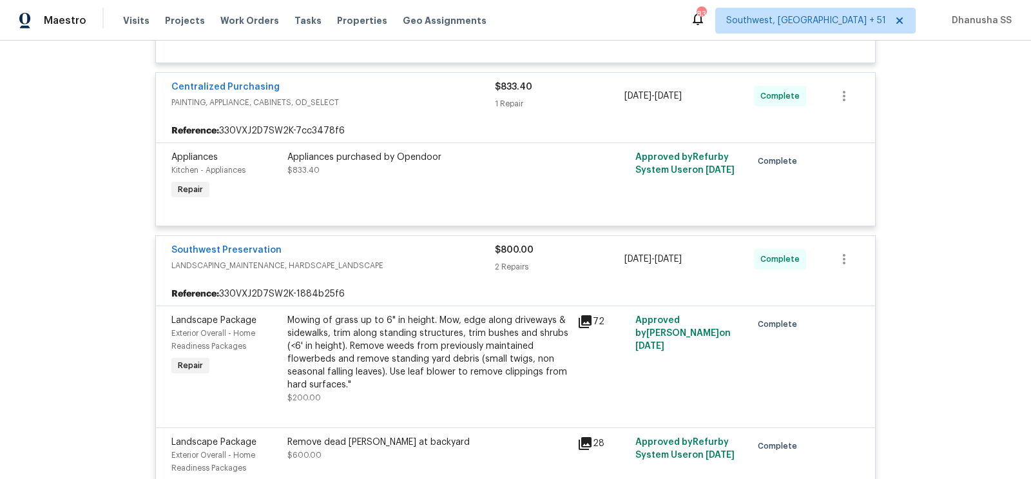
scroll to position [4788, 0]
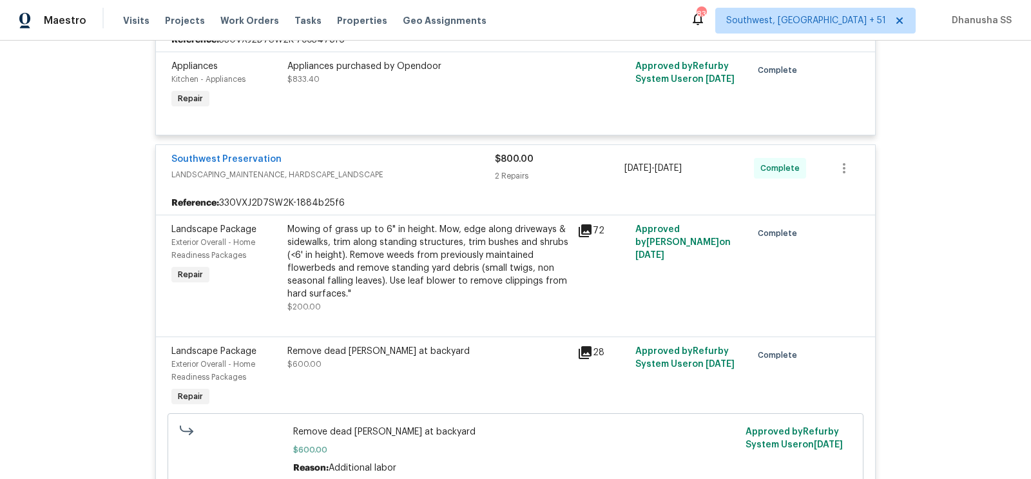
click at [402, 293] on div "Mowing of grass up to 6" in height. Mow, edge along driveways & sidewalks, trim…" at bounding box center [428, 261] width 282 height 77
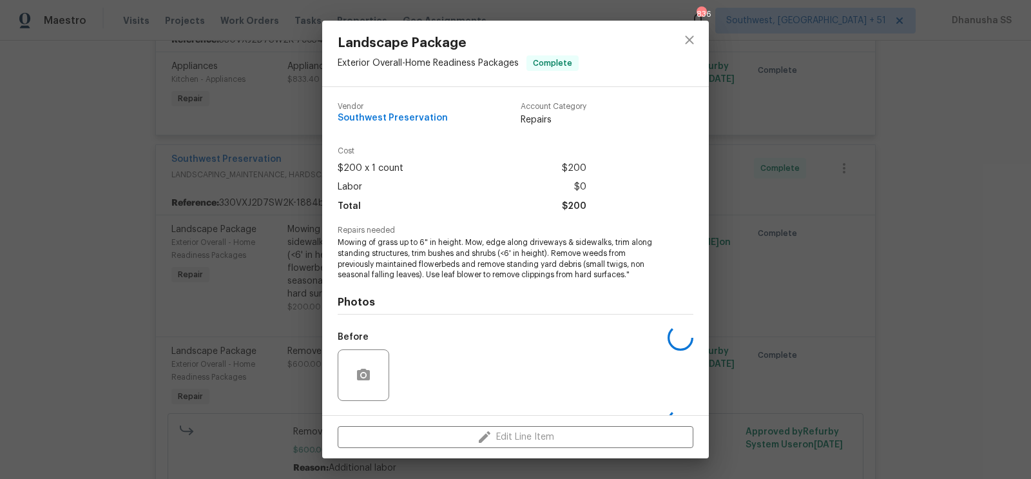
scroll to position [82, 0]
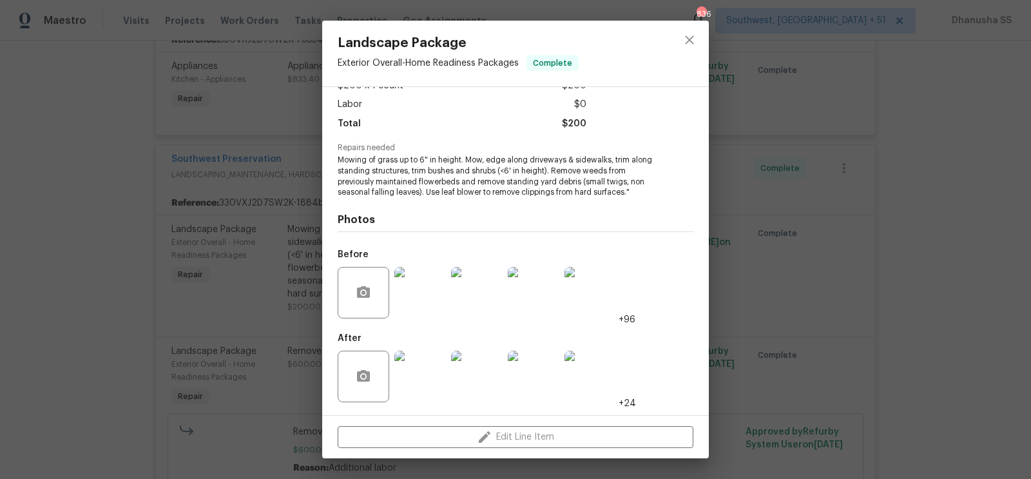
click at [428, 281] on img at bounding box center [420, 293] width 52 height 52
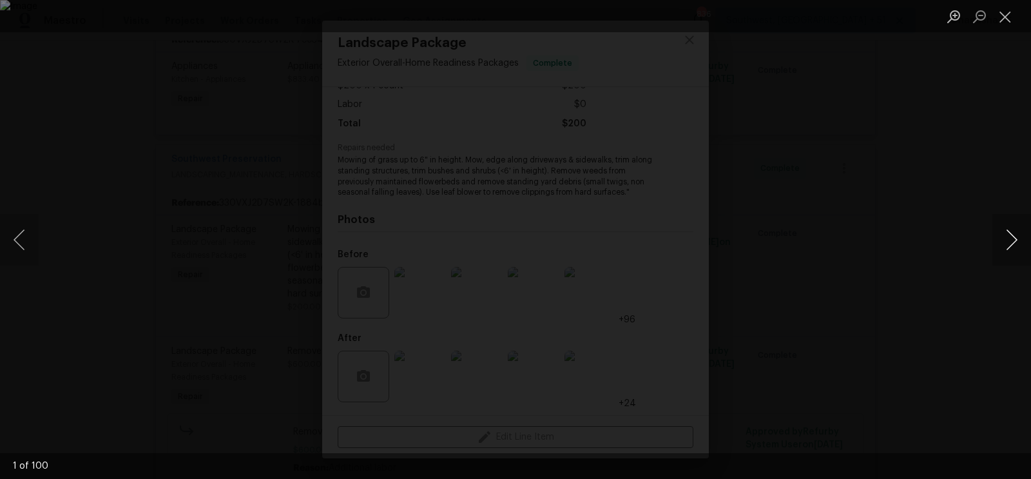
click at [1014, 248] on button "Next image" at bounding box center [1011, 240] width 39 height 52
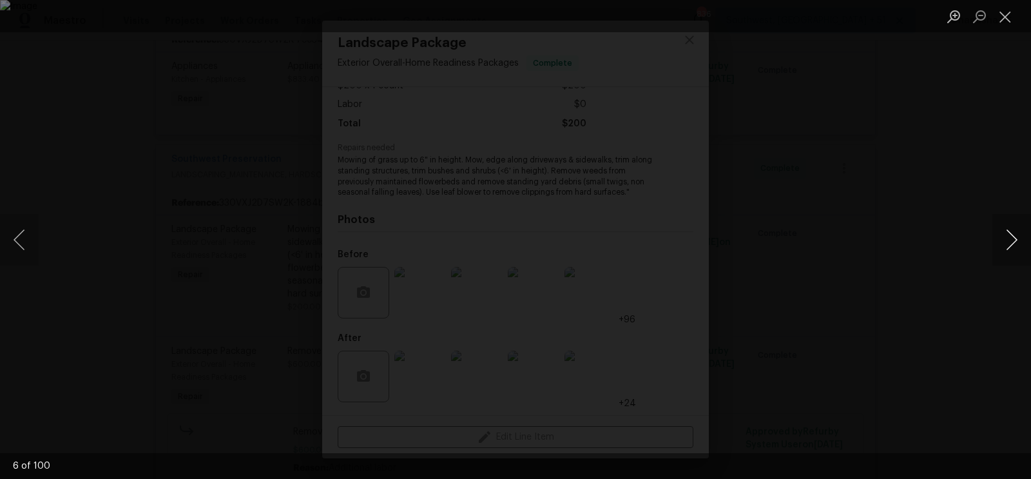
click at [1014, 248] on button "Next image" at bounding box center [1011, 240] width 39 height 52
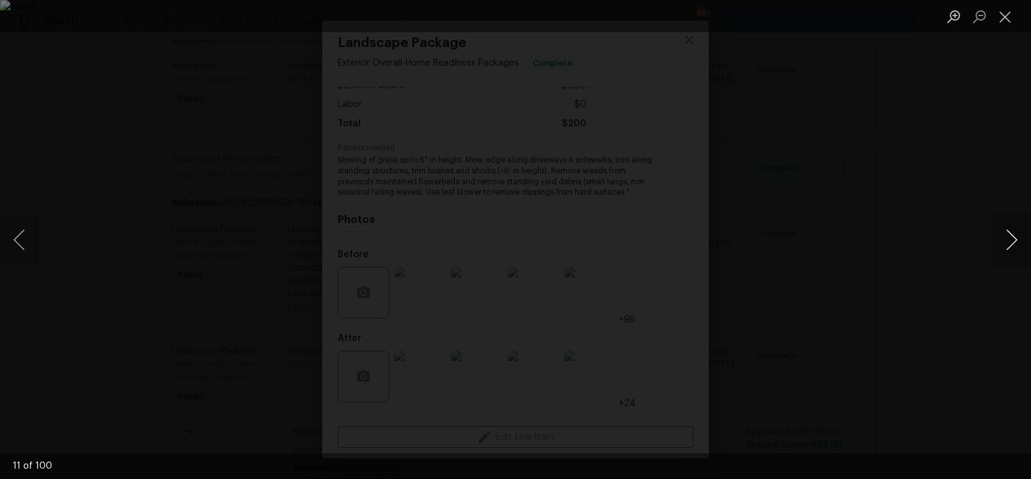
click at [1014, 248] on button "Next image" at bounding box center [1011, 240] width 39 height 52
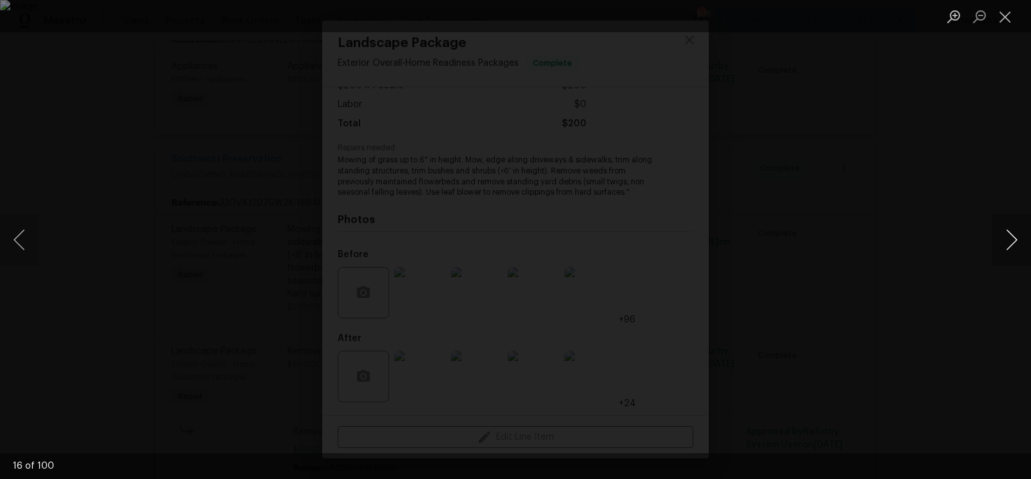
click at [1014, 248] on button "Next image" at bounding box center [1011, 240] width 39 height 52
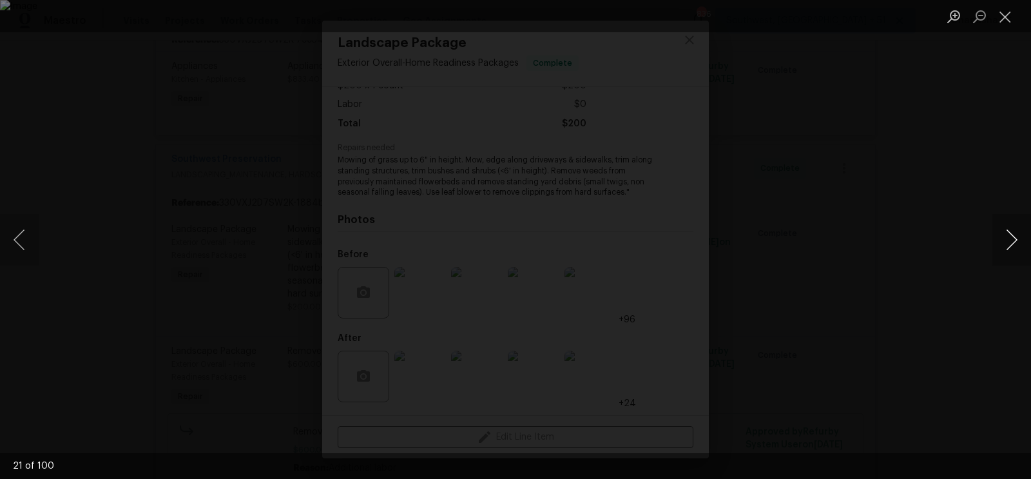
click at [1014, 248] on button "Next image" at bounding box center [1011, 240] width 39 height 52
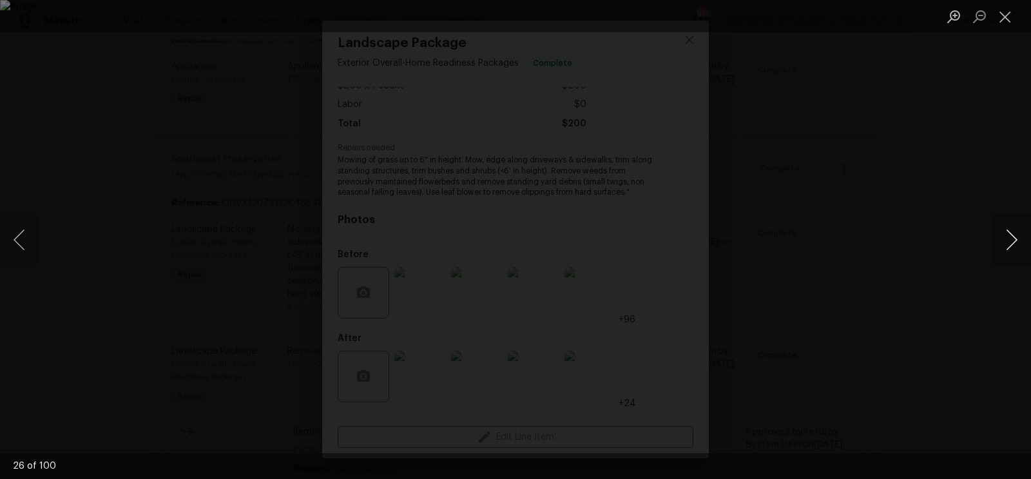
click at [1014, 248] on button "Next image" at bounding box center [1011, 240] width 39 height 52
click at [528, 184] on img "Lightbox" at bounding box center [515, 239] width 1031 height 479
click at [1014, 24] on button "Close lightbox" at bounding box center [1005, 16] width 26 height 23
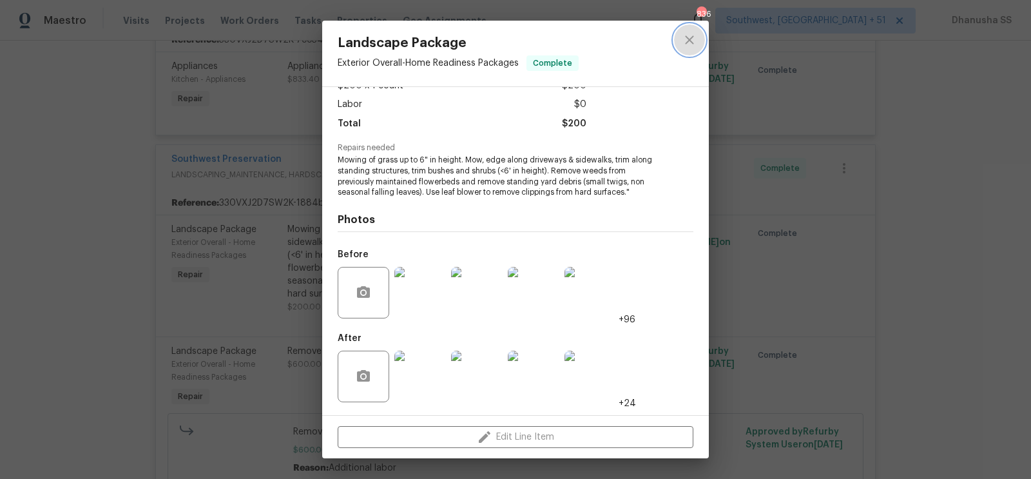
click at [680, 36] on button "close" at bounding box center [689, 39] width 31 height 31
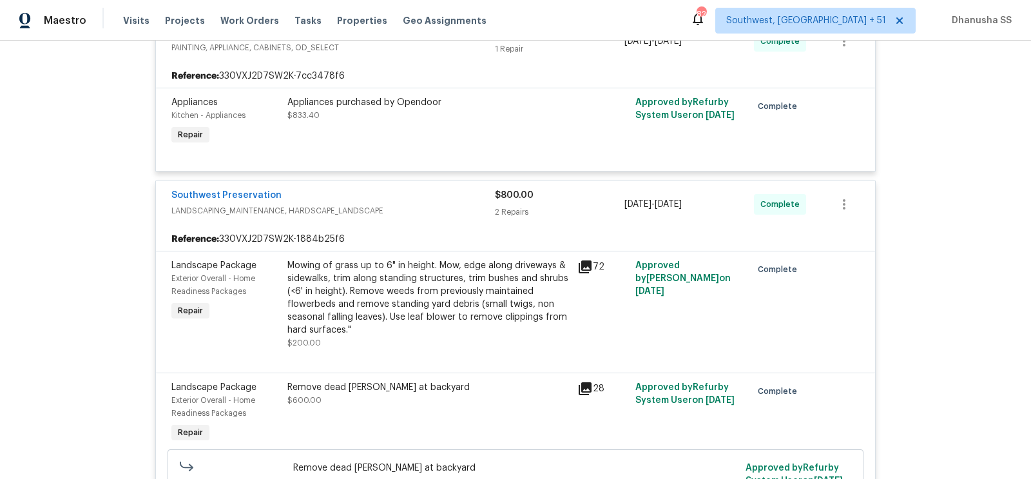
scroll to position [949, 0]
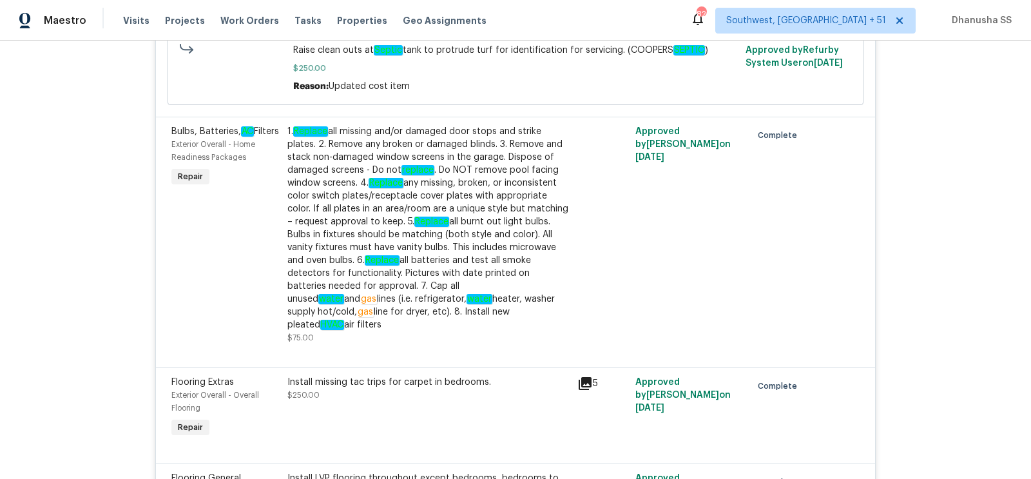
click at [418, 218] on em "Replace" at bounding box center [431, 222] width 35 height 10
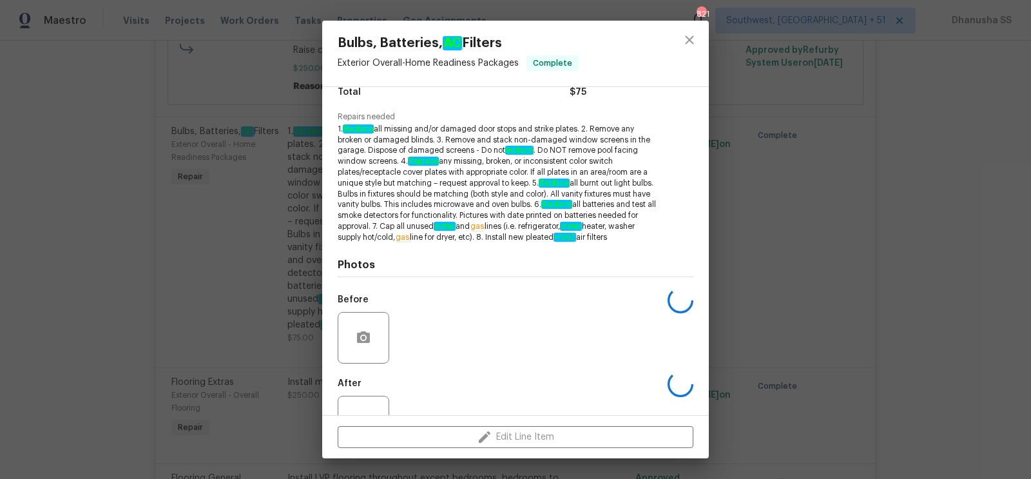
scroll to position [169, 0]
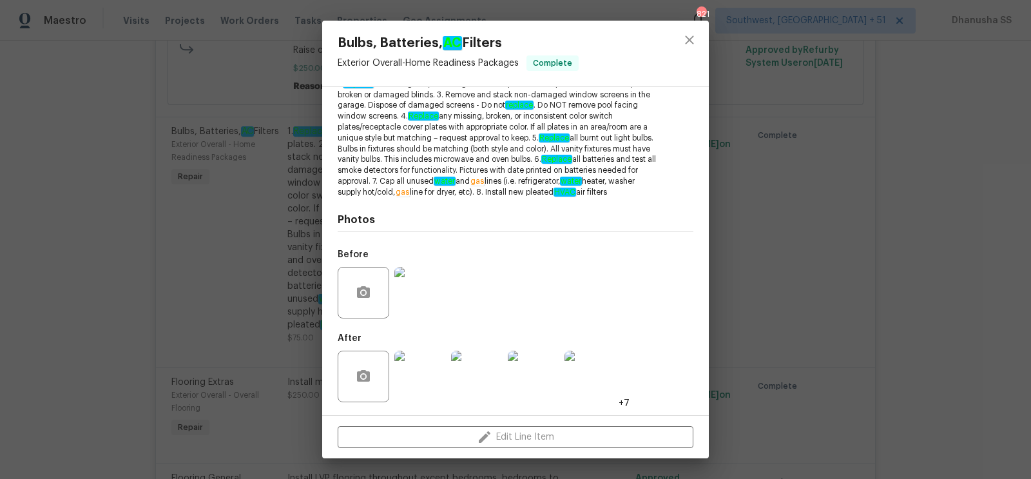
click at [429, 298] on img at bounding box center [420, 293] width 52 height 52
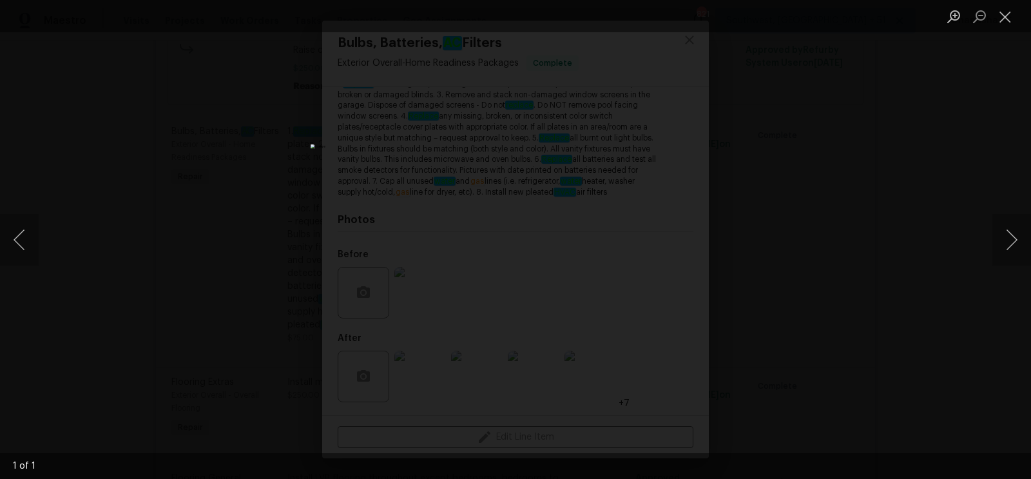
click at [780, 285] on div "Lightbox" at bounding box center [515, 239] width 1031 height 479
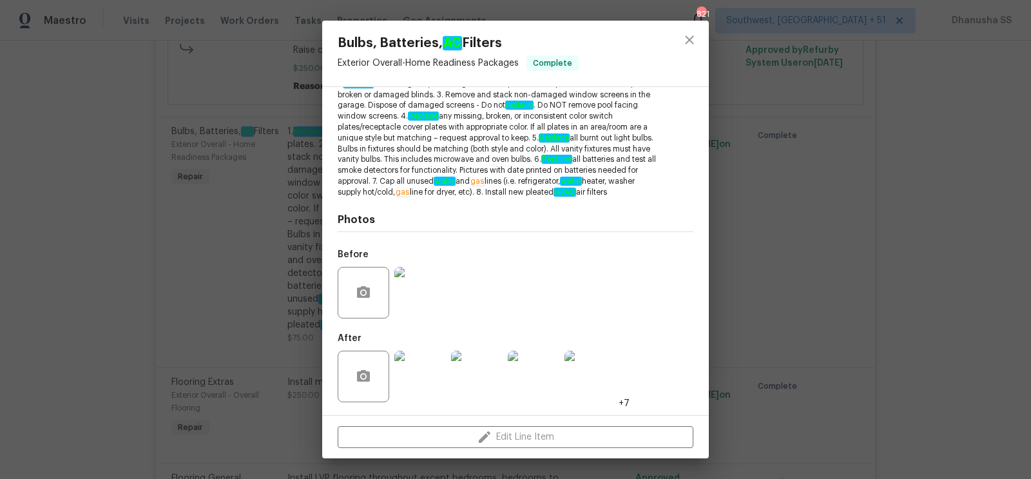
click at [420, 386] on img at bounding box center [420, 377] width 52 height 52
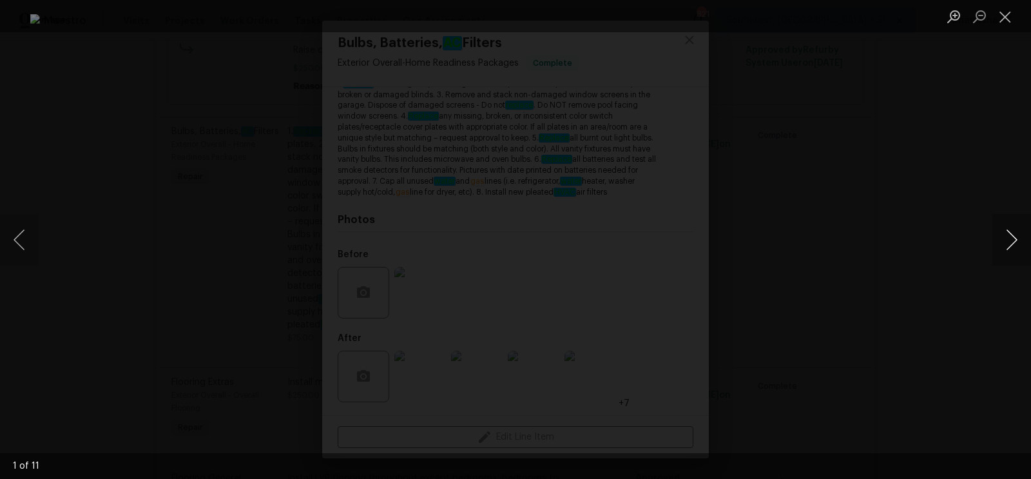
click at [1013, 240] on button "Next image" at bounding box center [1011, 240] width 39 height 52
click at [683, 247] on img "Lightbox" at bounding box center [515, 239] width 971 height 451
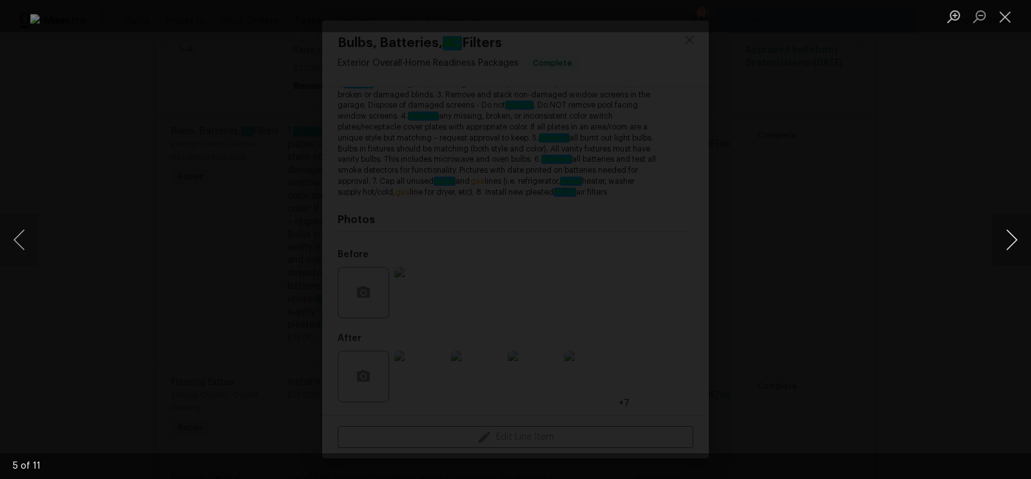
click at [1006, 242] on button "Next image" at bounding box center [1011, 240] width 39 height 52
click at [1003, 243] on button "Next image" at bounding box center [1011, 240] width 39 height 52
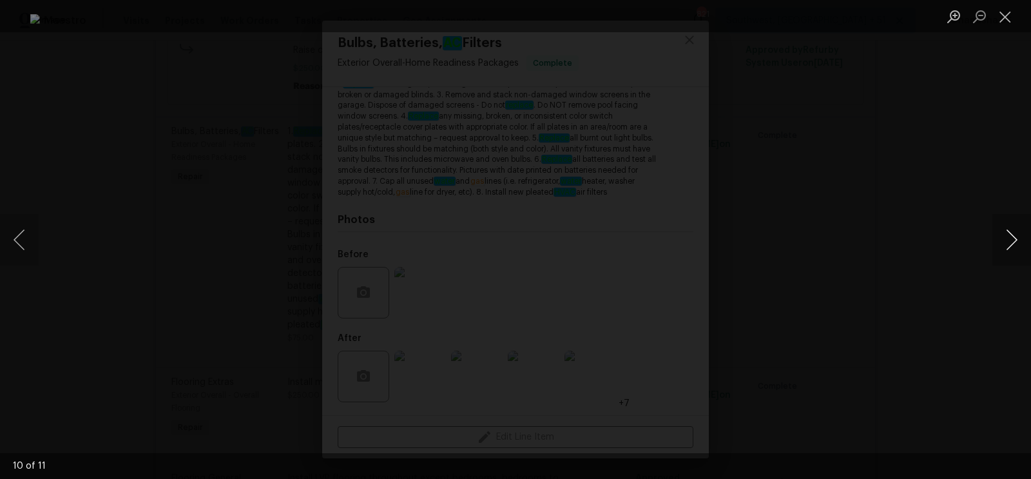
click at [1003, 241] on button "Next image" at bounding box center [1011, 240] width 39 height 52
click at [911, 188] on div "Lightbox" at bounding box center [515, 239] width 1031 height 479
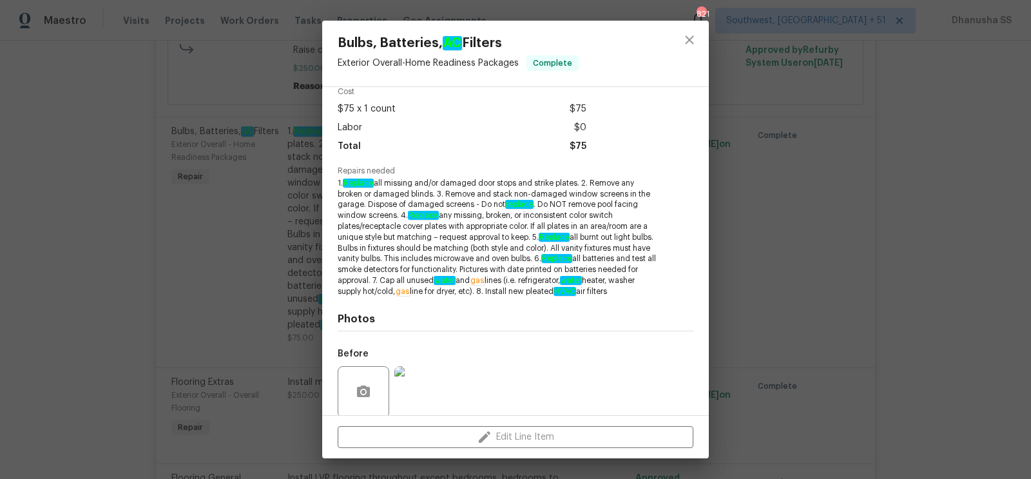
scroll to position [58, 0]
click at [682, 37] on icon "close" at bounding box center [689, 39] width 15 height 15
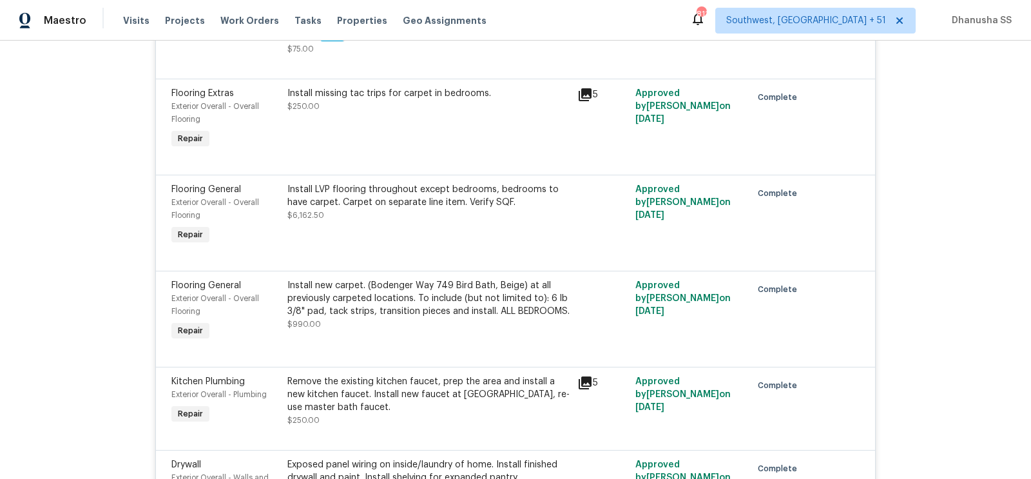
scroll to position [1248, 0]
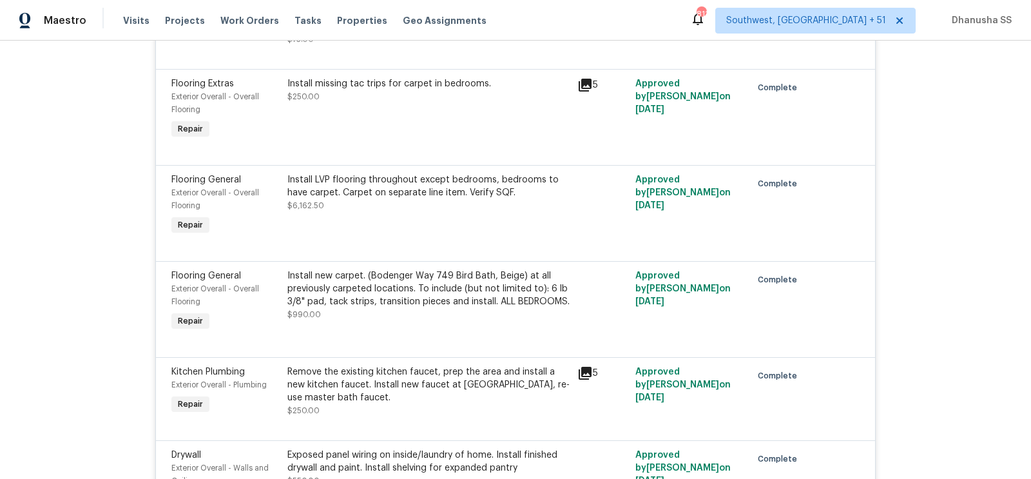
click at [369, 199] on div "Install LVP flooring throughout except bedrooms, bedrooms to have carpet. Carpe…" at bounding box center [429, 205] width 290 height 72
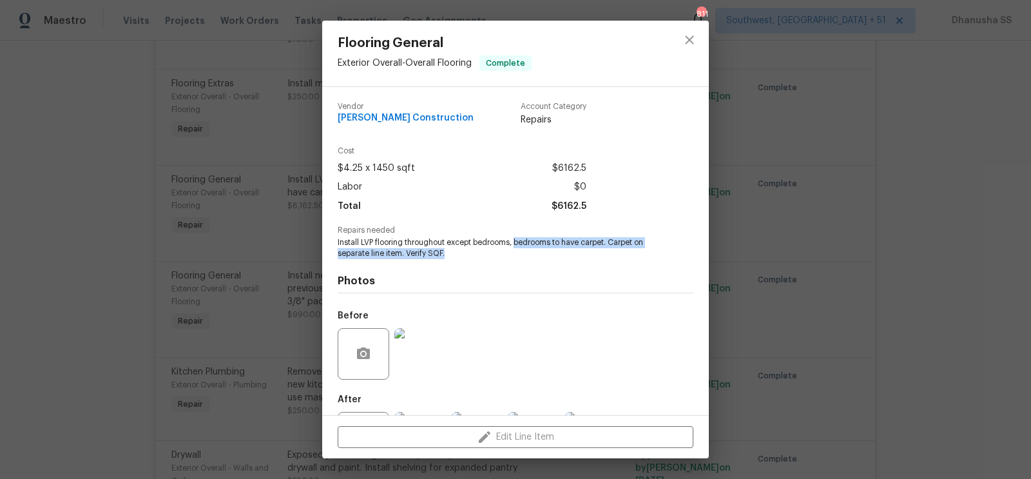
drag, startPoint x: 517, startPoint y: 241, endPoint x: 586, endPoint y: 249, distance: 69.4
click at [586, 249] on span "Install LVP flooring throughout except bedrooms, bedrooms to have carpet. Carpe…" at bounding box center [498, 248] width 320 height 22
click at [550, 271] on div "Photos Before After +17" at bounding box center [516, 365] width 356 height 212
drag, startPoint x: 447, startPoint y: 242, endPoint x: 514, endPoint y: 244, distance: 67.7
click at [514, 244] on span "Install LVP flooring throughout except bedrooms, bedrooms to have carpet. Carpe…" at bounding box center [498, 248] width 320 height 22
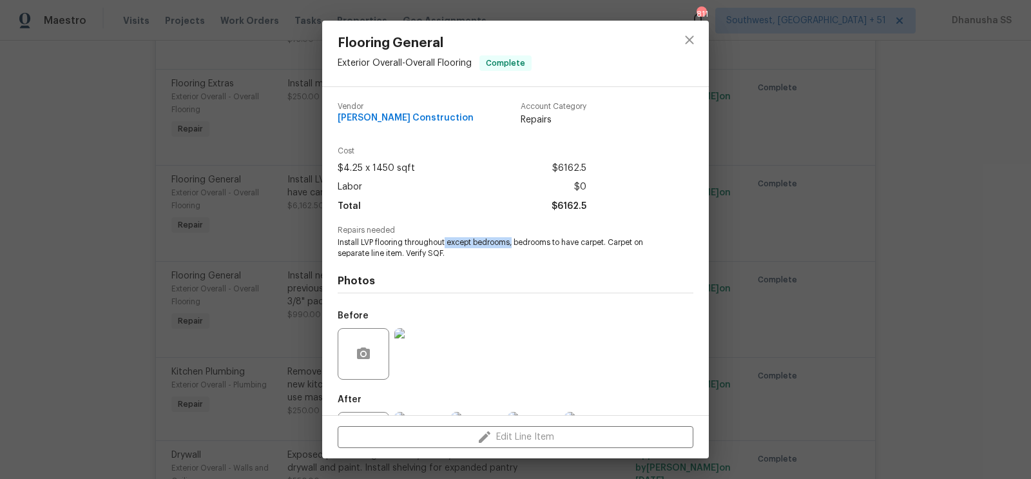
copy span "except bedrooms,"
click at [698, 31] on button "close" at bounding box center [689, 39] width 31 height 31
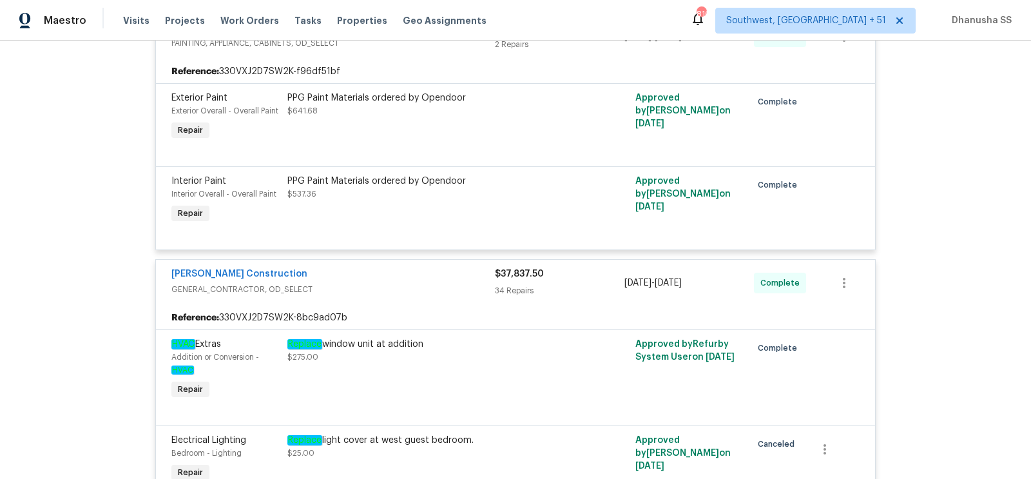
scroll to position [0, 0]
